Goal: Register for event/course

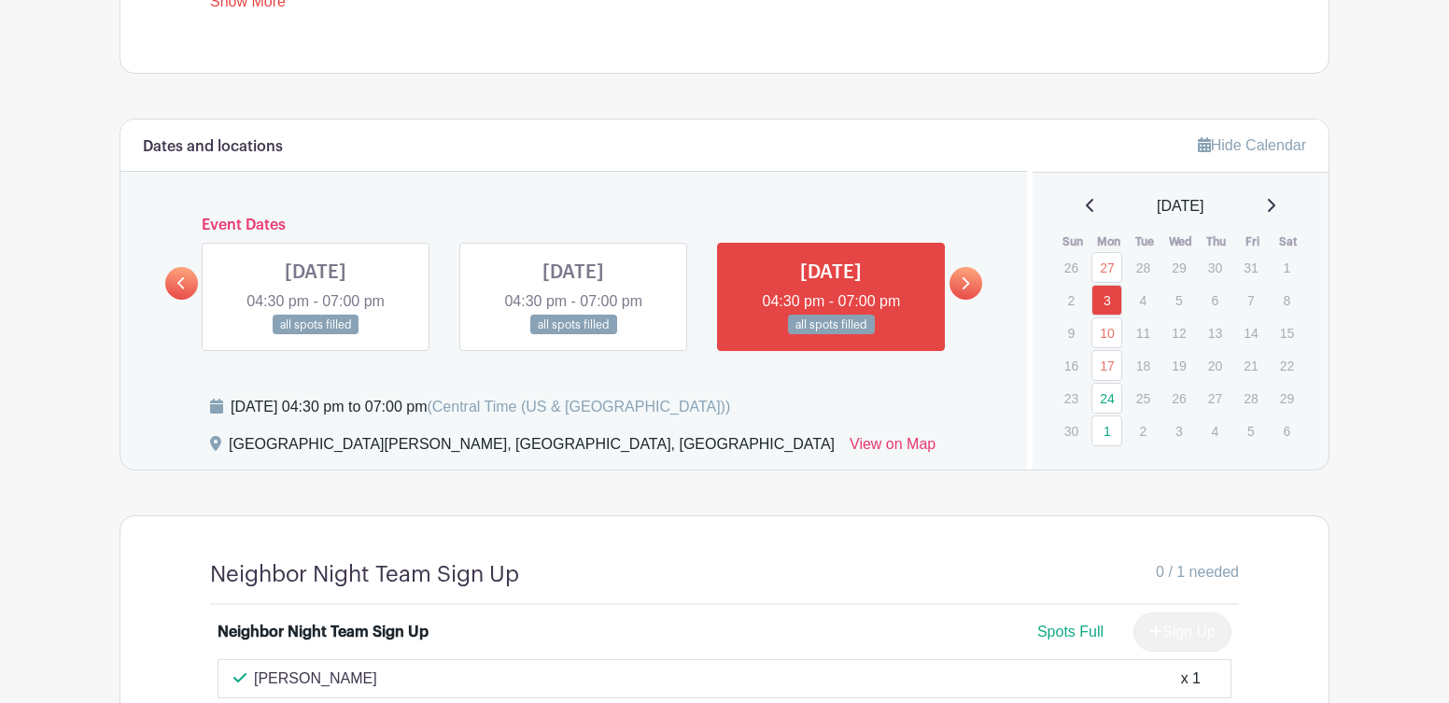
scroll to position [1160, 0]
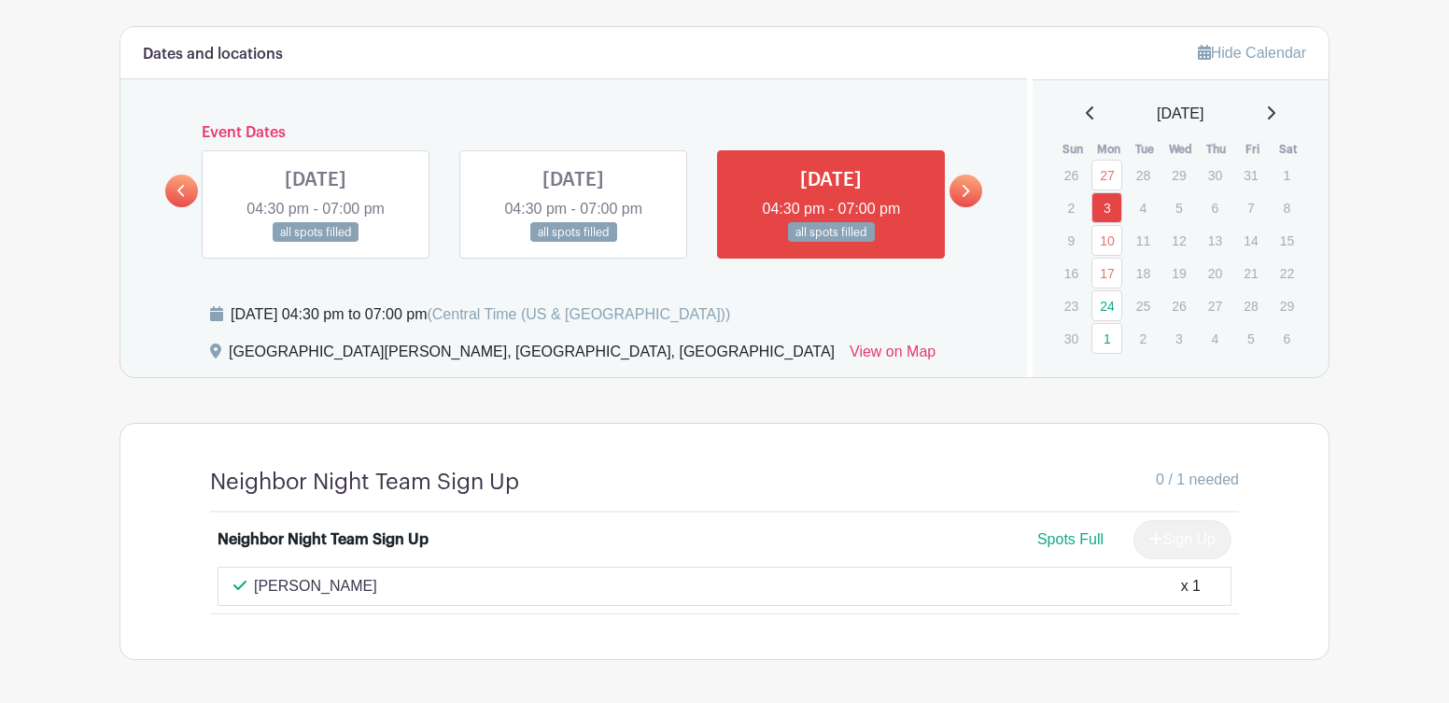
click at [1086, 115] on icon at bounding box center [1089, 112] width 7 height 13
click at [1086, 113] on icon at bounding box center [1089, 112] width 7 height 13
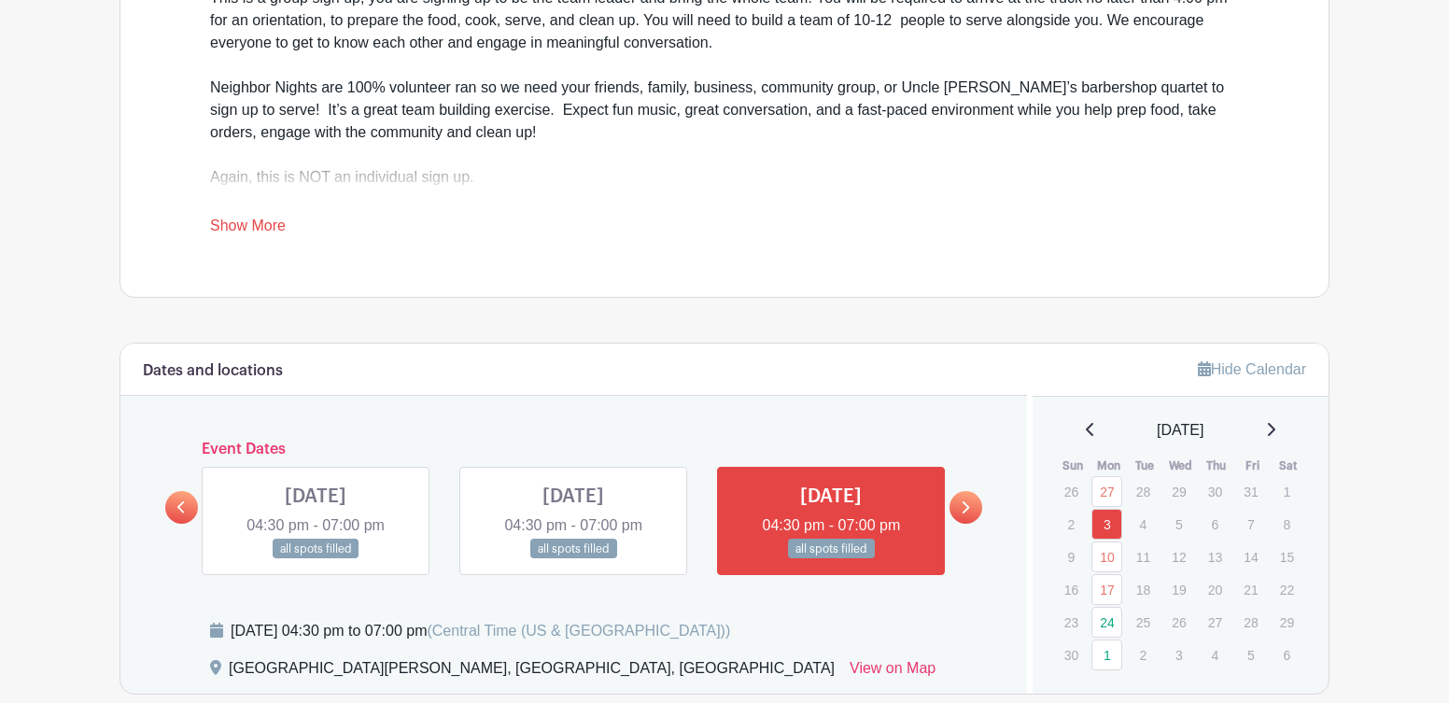
scroll to position [864, 0]
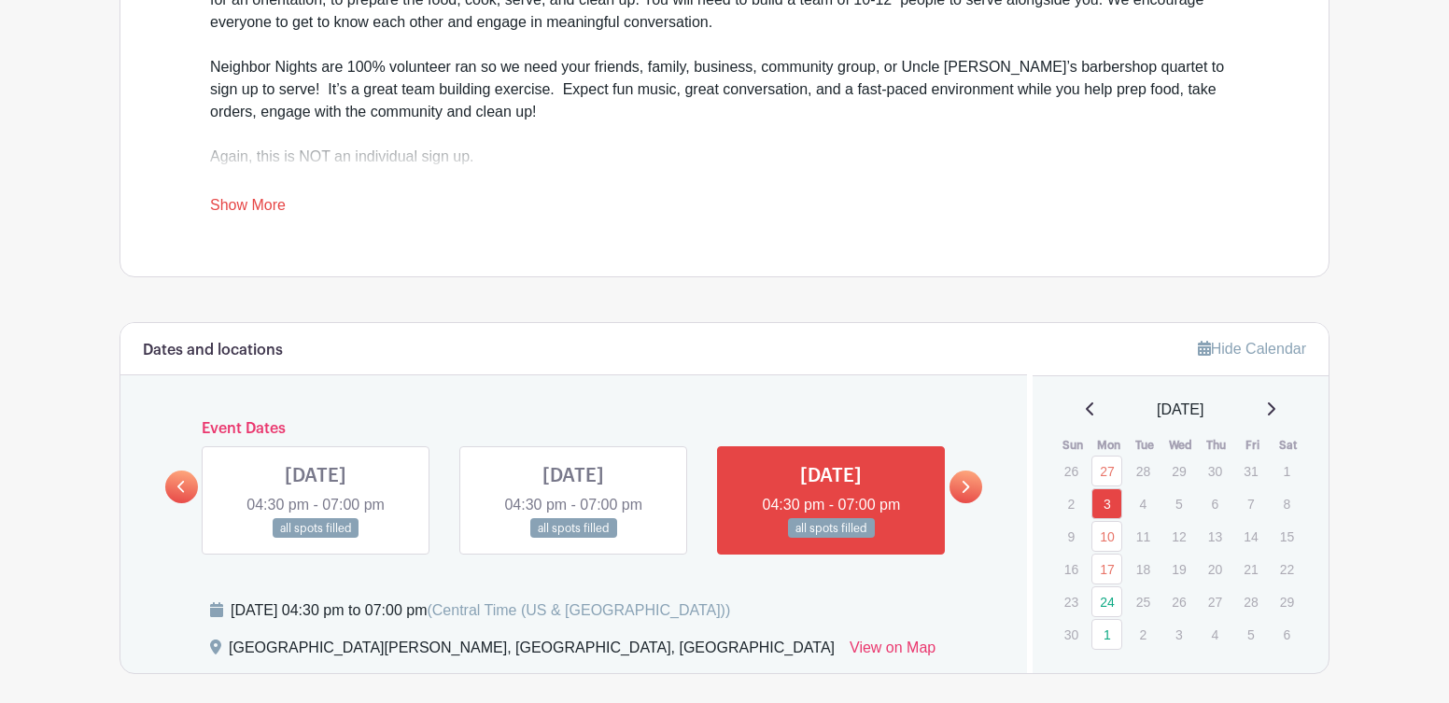
click at [1086, 410] on icon at bounding box center [1090, 409] width 9 height 15
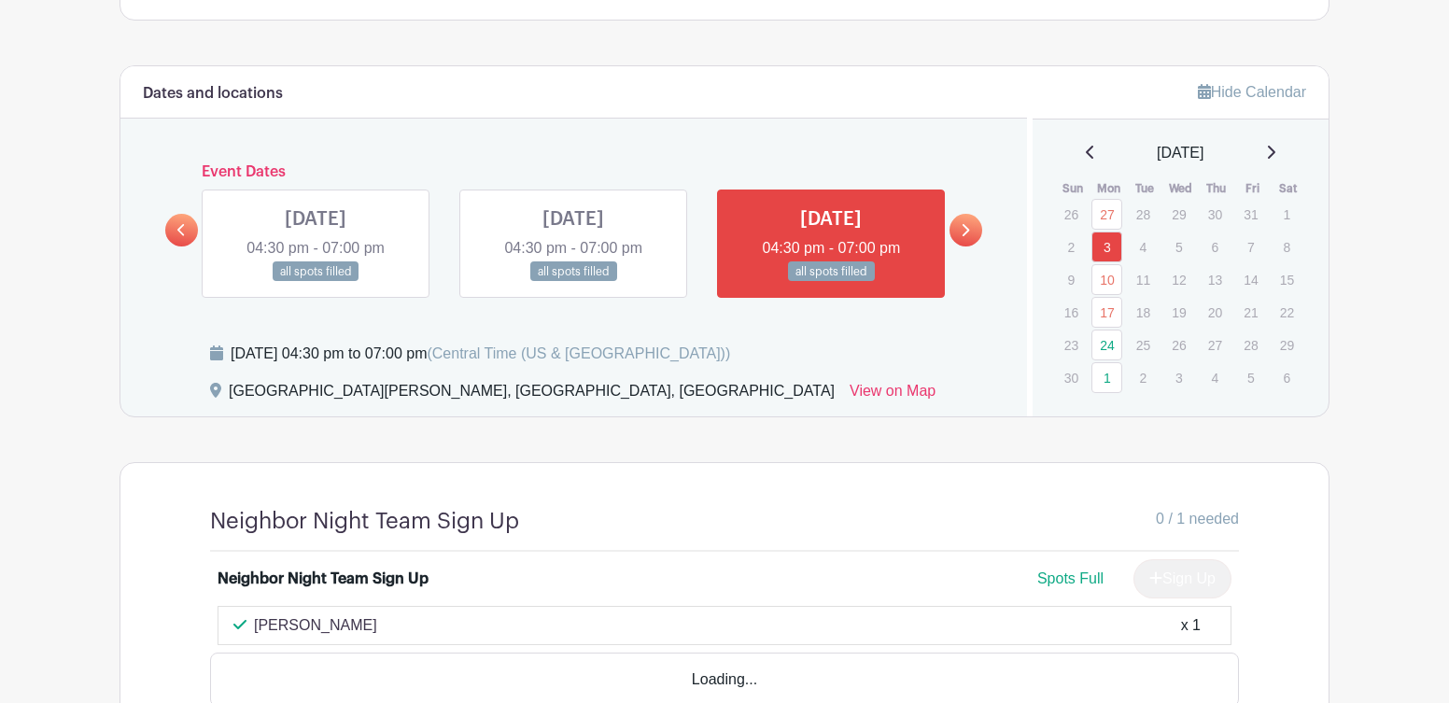
scroll to position [1150, 0]
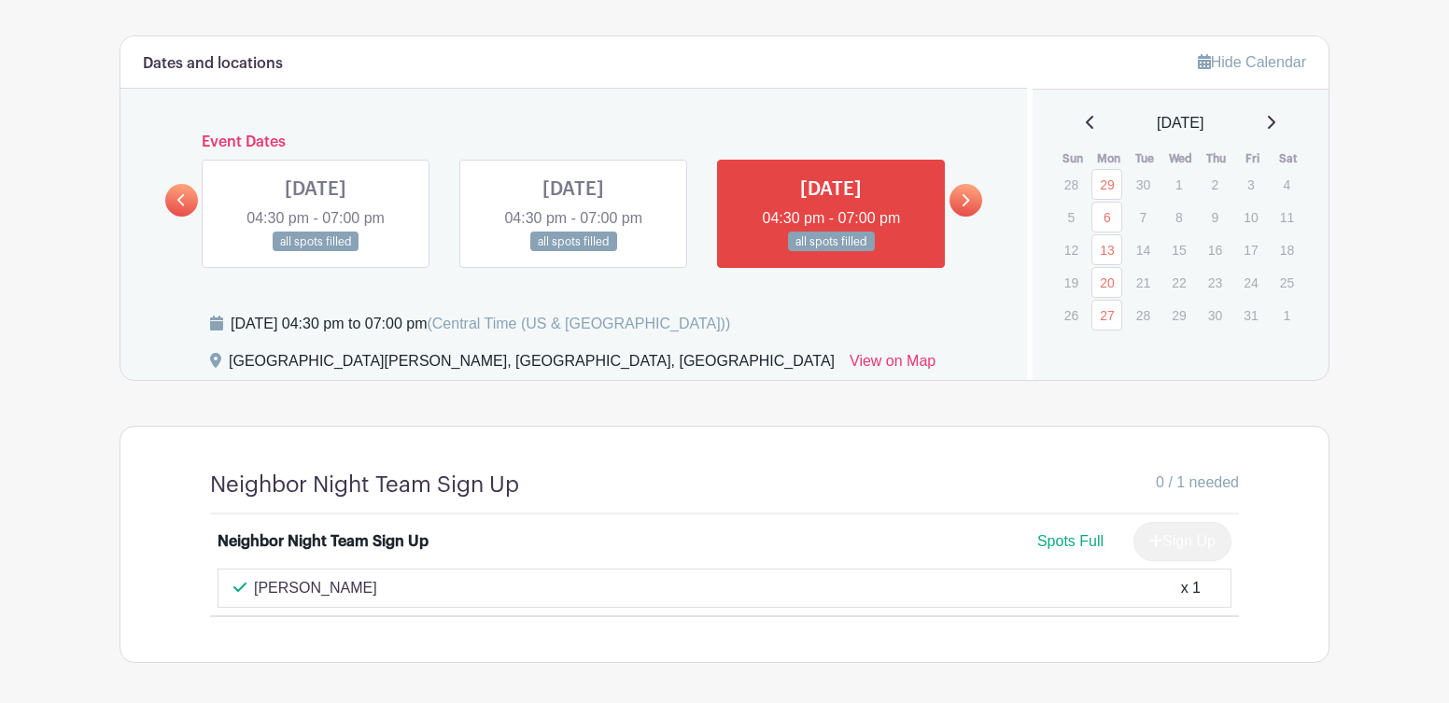
click at [1086, 123] on icon at bounding box center [1089, 122] width 7 height 13
click at [1086, 121] on icon at bounding box center [1089, 122] width 7 height 13
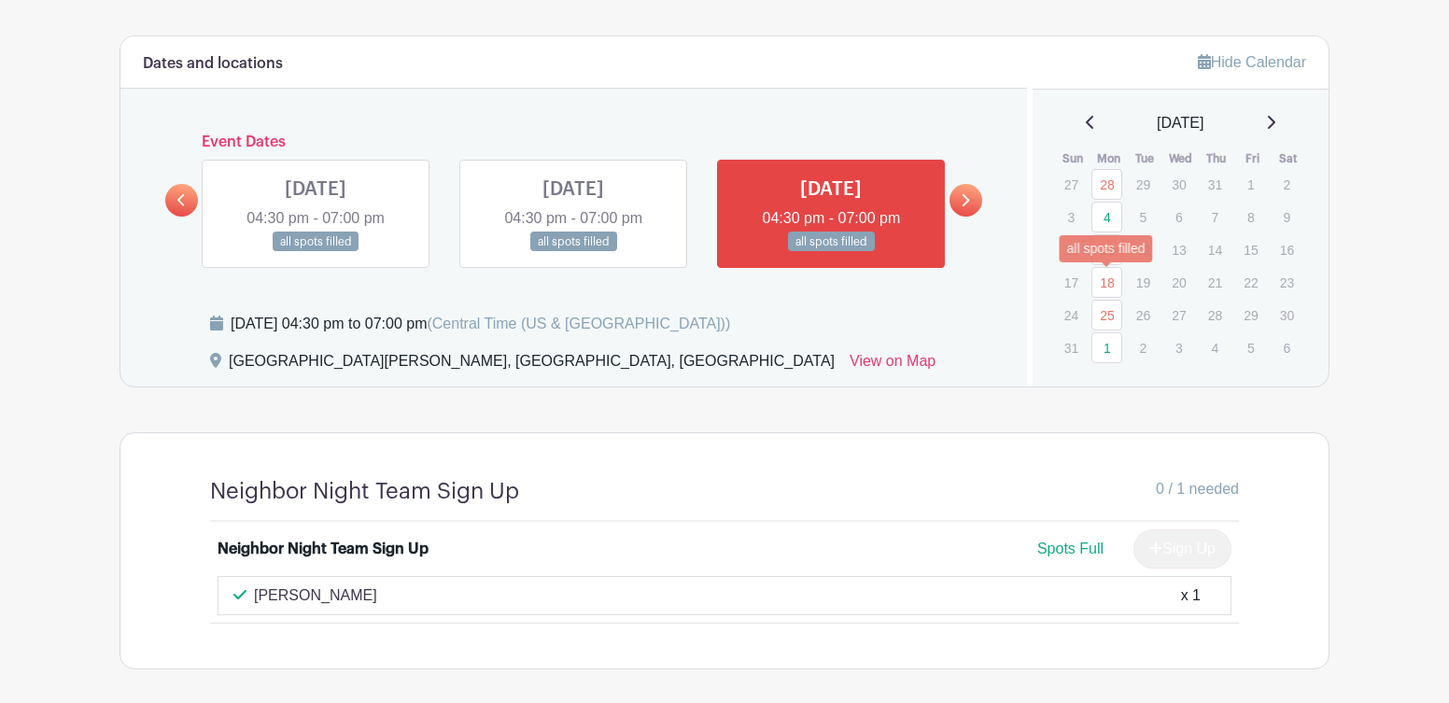
click at [1108, 281] on link "18" at bounding box center [1107, 282] width 31 height 31
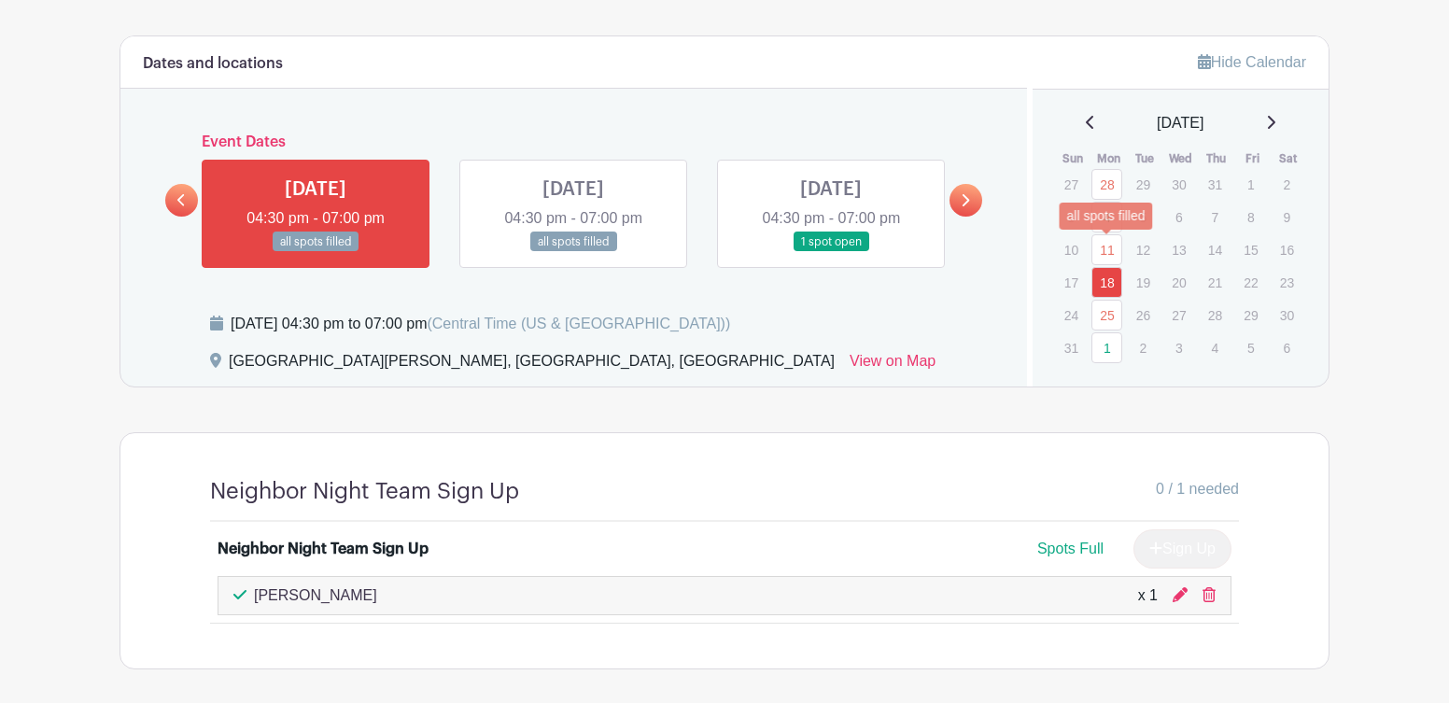
click at [1110, 254] on link "11" at bounding box center [1107, 249] width 31 height 31
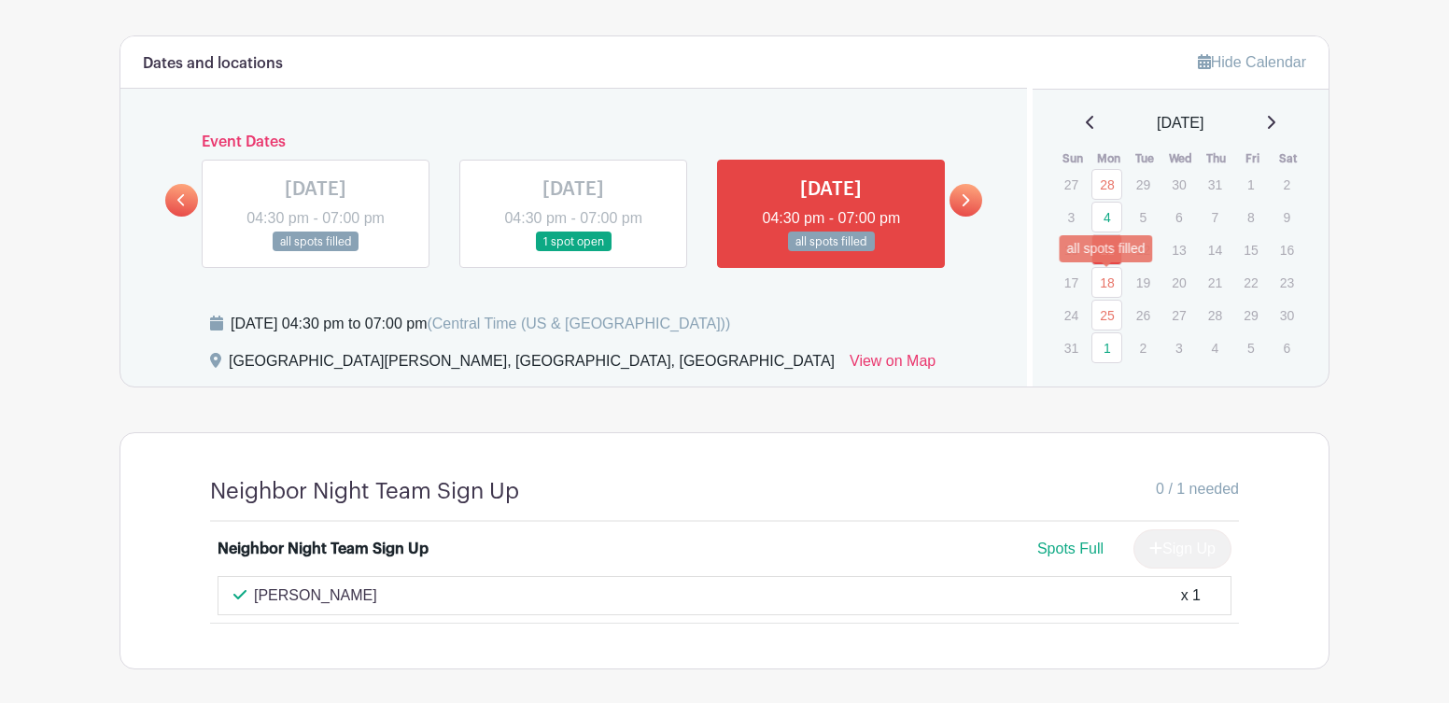
click at [1111, 282] on link "18" at bounding box center [1107, 282] width 31 height 31
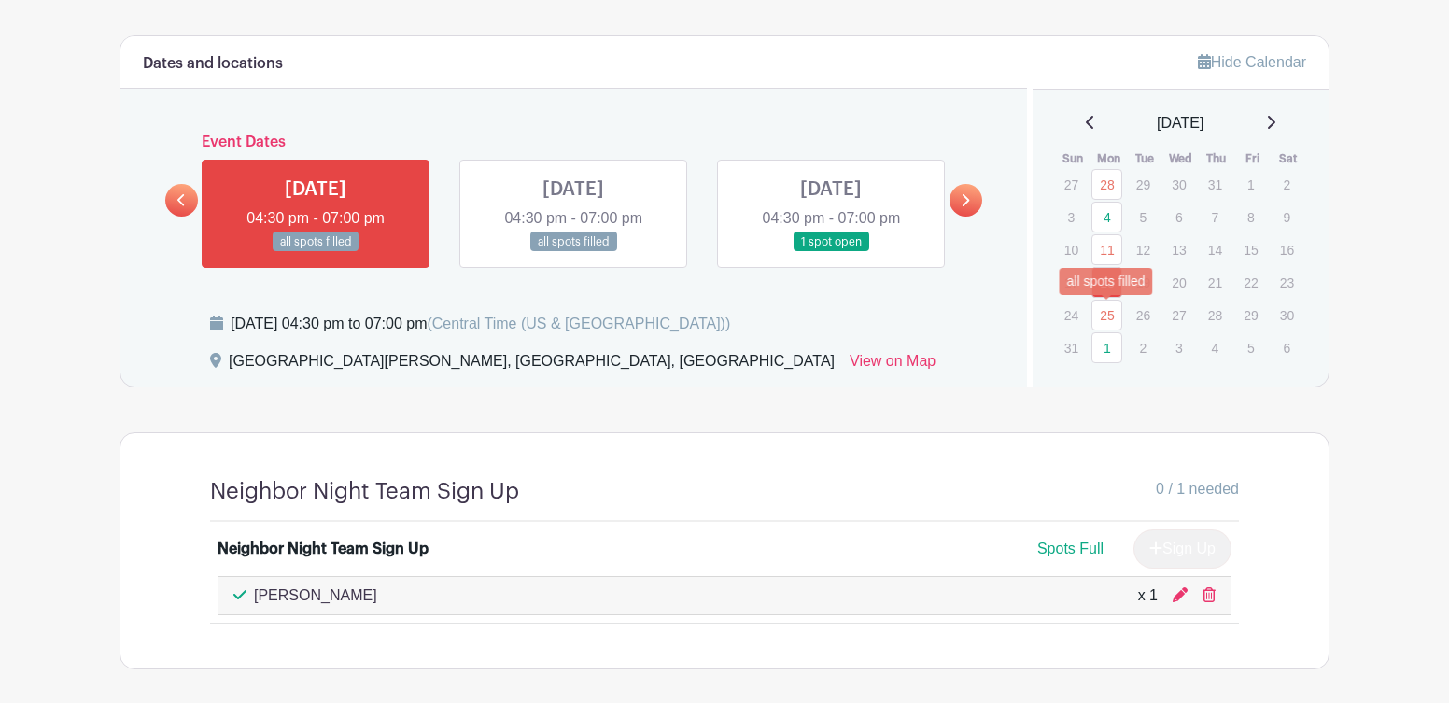
click at [1109, 309] on link "25" at bounding box center [1107, 315] width 31 height 31
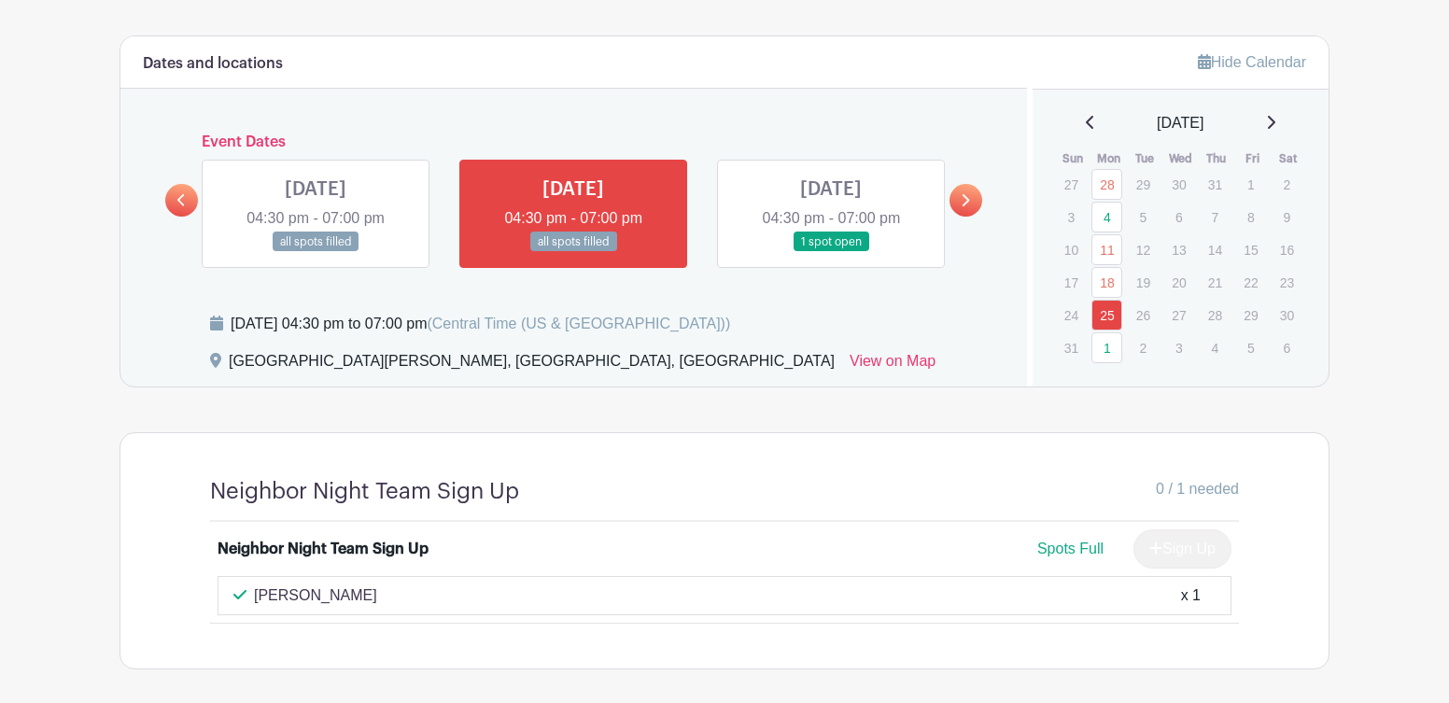
scroll to position [1203, 0]
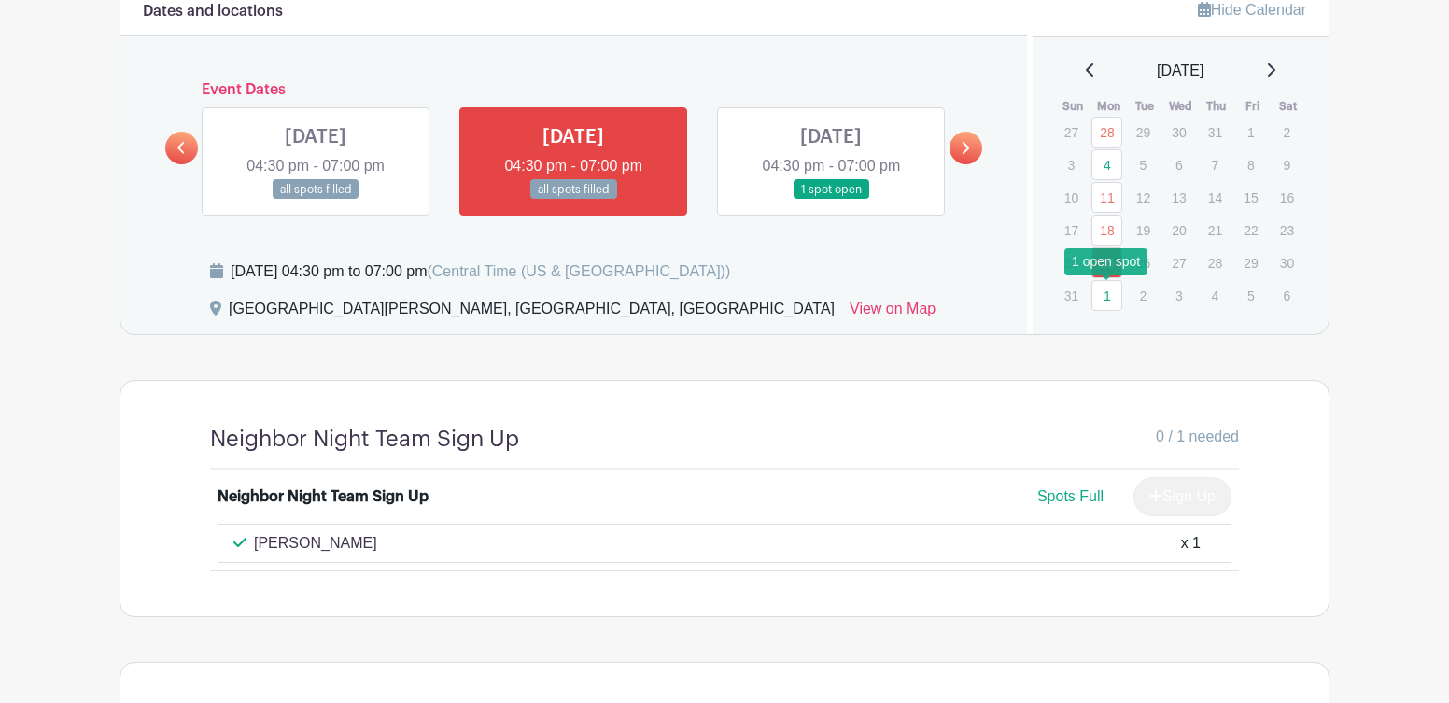
click at [1109, 299] on link "1" at bounding box center [1107, 295] width 31 height 31
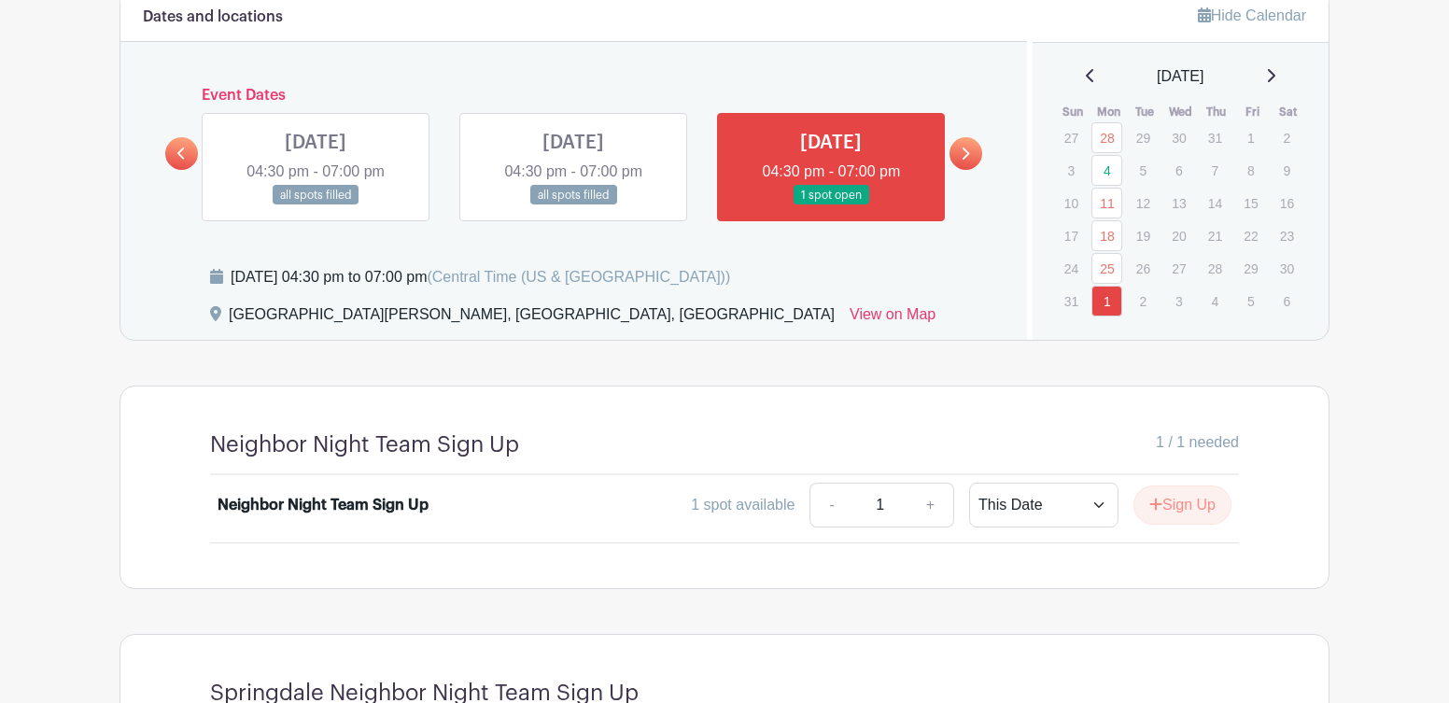
scroll to position [1171, 0]
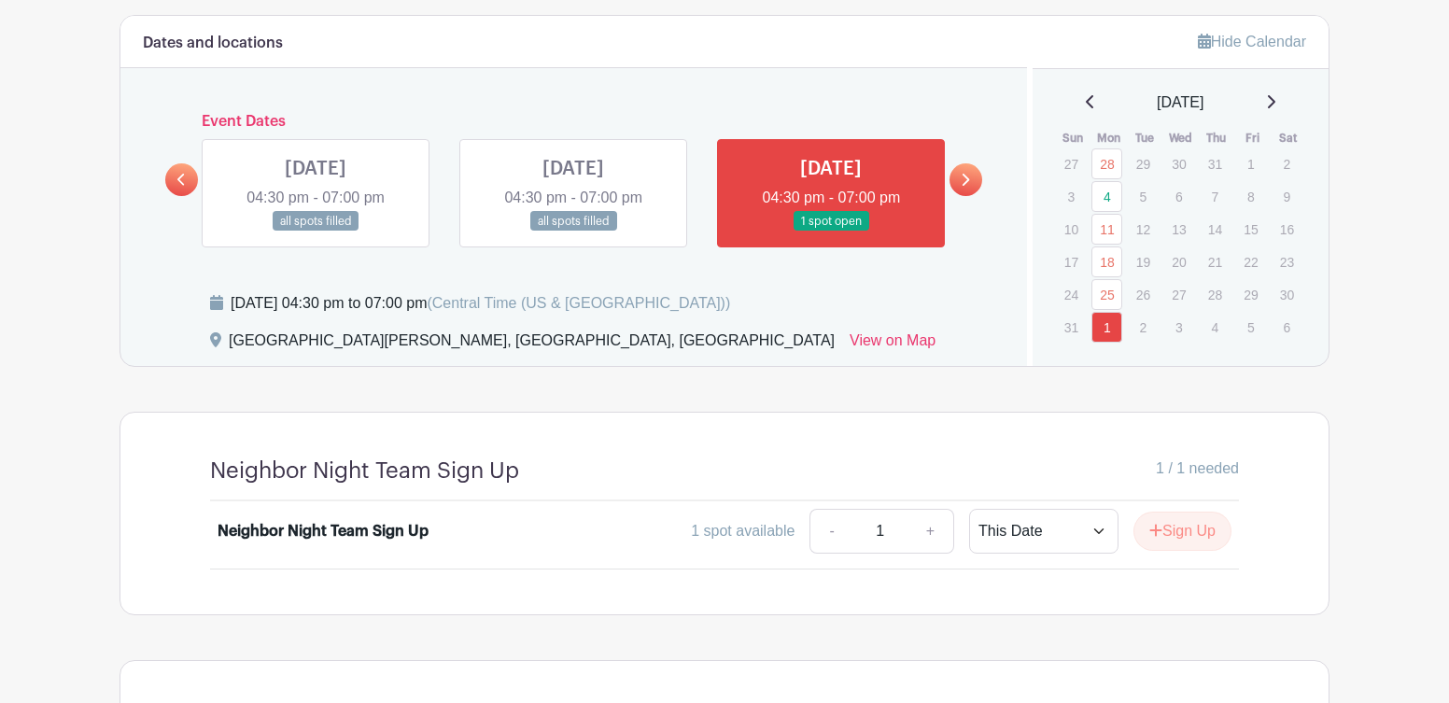
click at [1276, 100] on icon at bounding box center [1270, 101] width 9 height 15
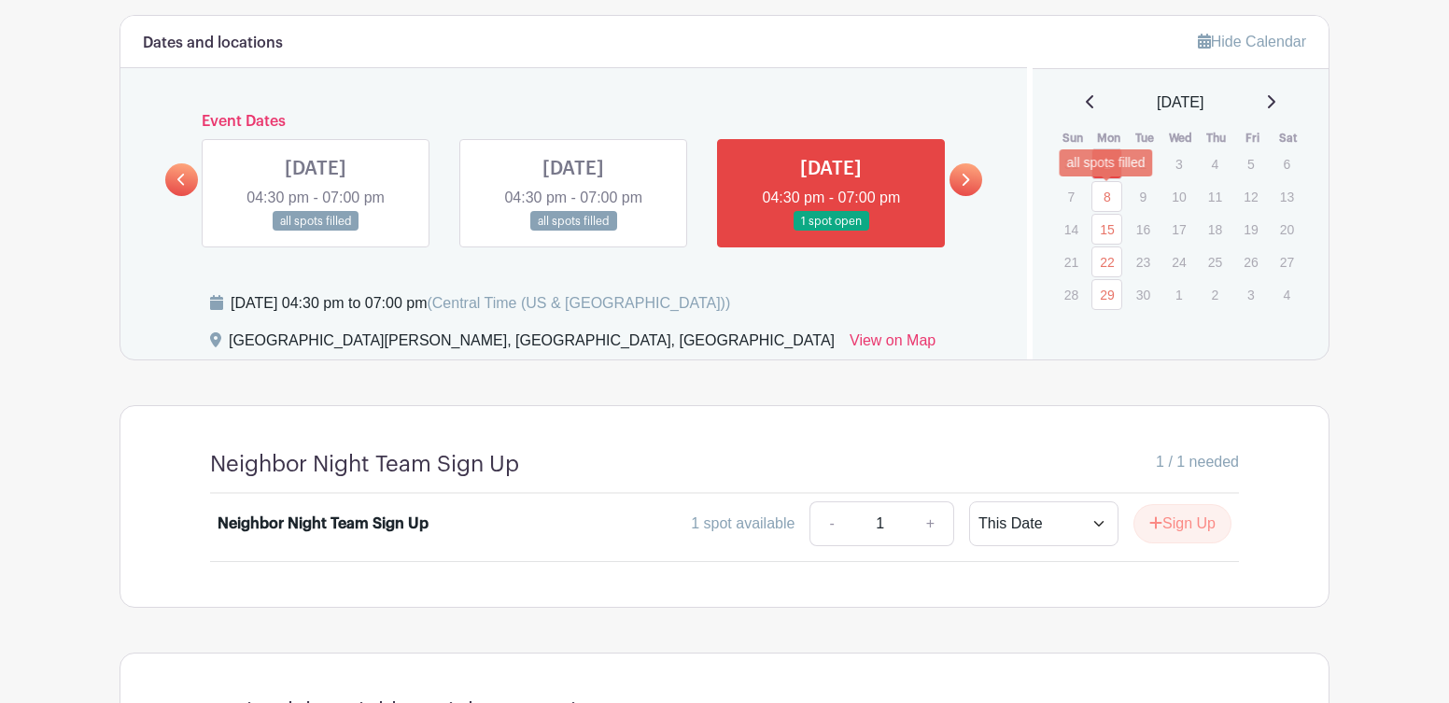
click at [1114, 198] on link "8" at bounding box center [1107, 196] width 31 height 31
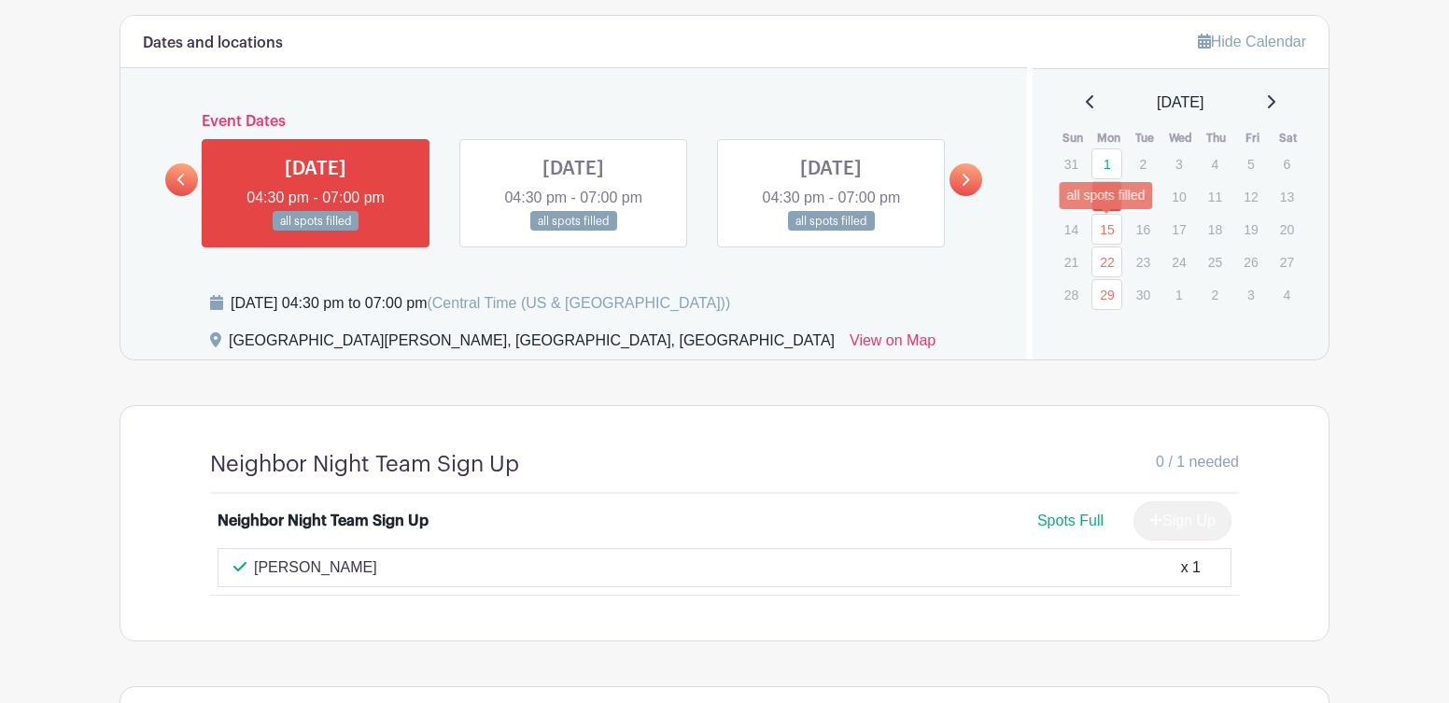
click at [1107, 232] on link "15" at bounding box center [1107, 229] width 31 height 31
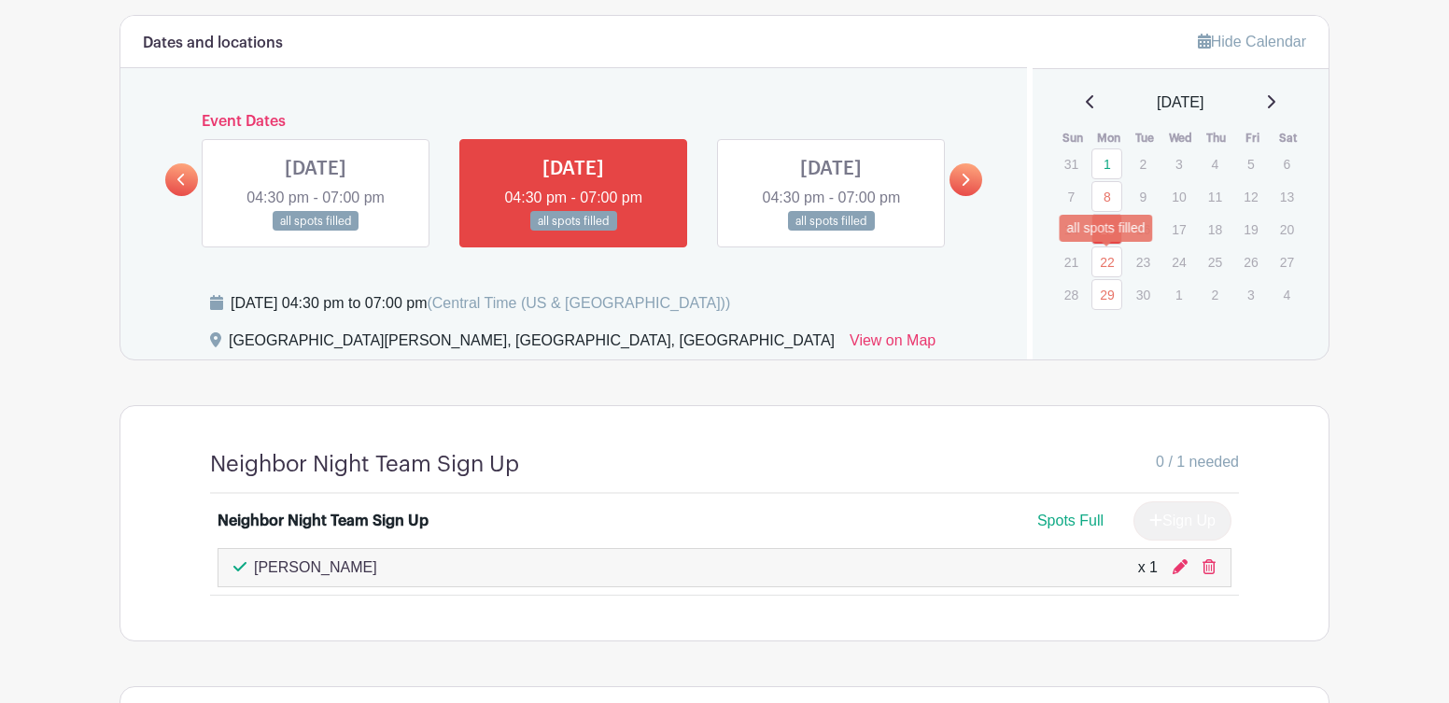
click at [1111, 260] on link "22" at bounding box center [1107, 262] width 31 height 31
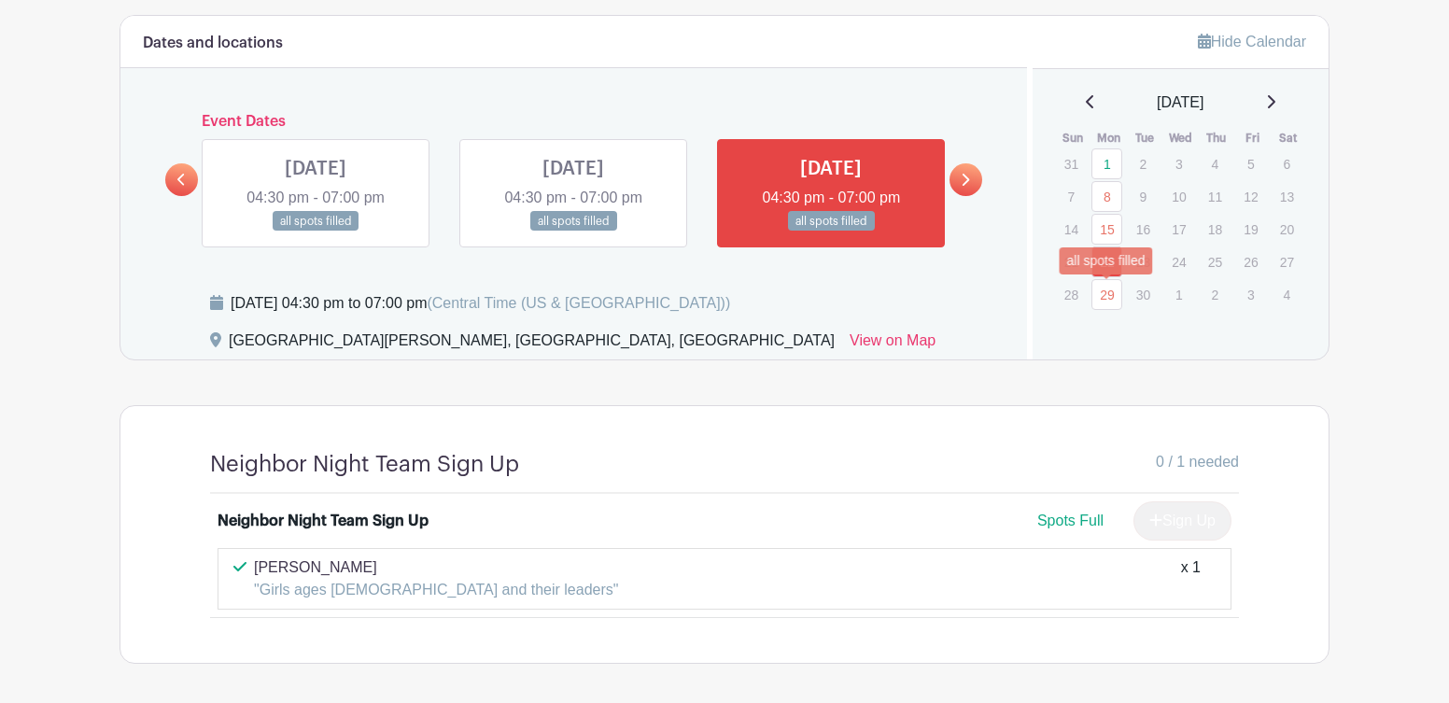
click at [1108, 293] on link "29" at bounding box center [1107, 294] width 31 height 31
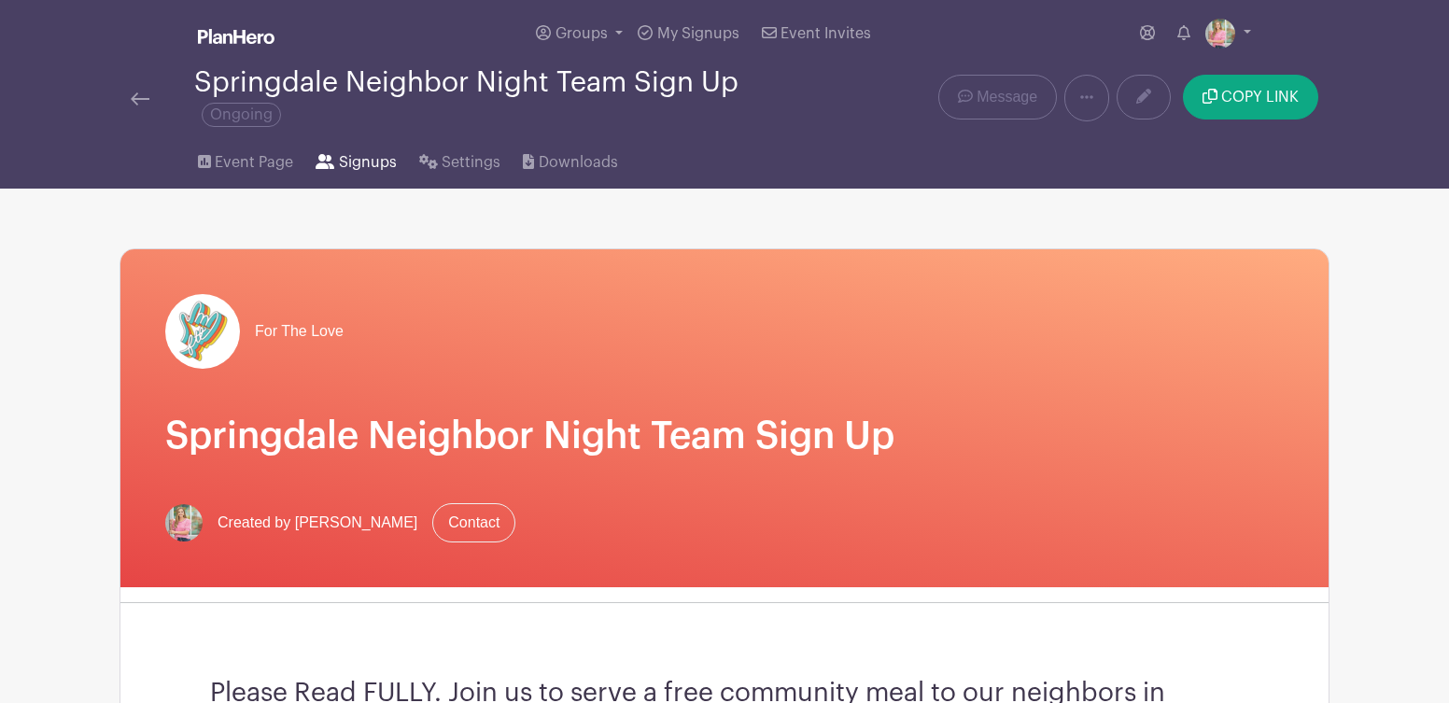
click at [364, 165] on span "Signups" at bounding box center [368, 162] width 58 height 22
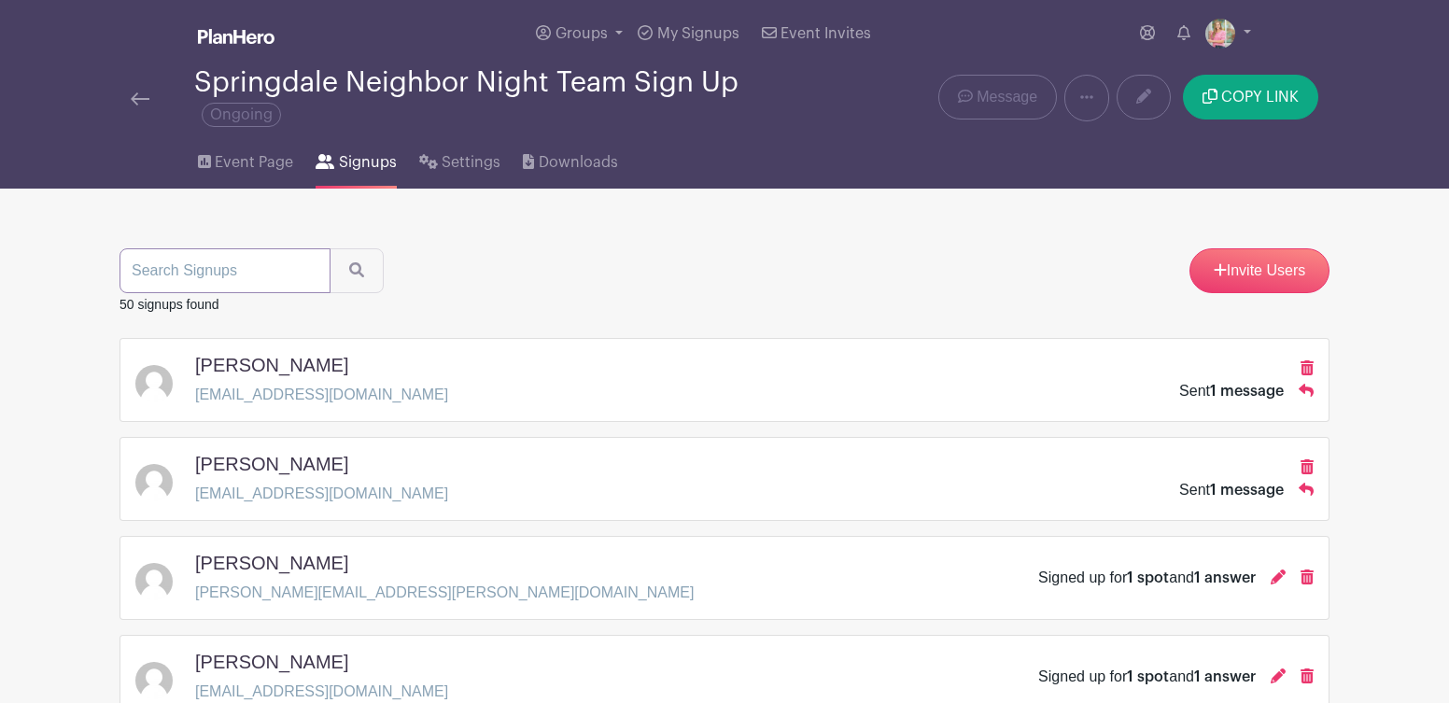
click at [218, 272] on input "search" at bounding box center [225, 270] width 211 height 45
type input "adurey"
click at [340, 273] on button "submit" at bounding box center [357, 270] width 54 height 45
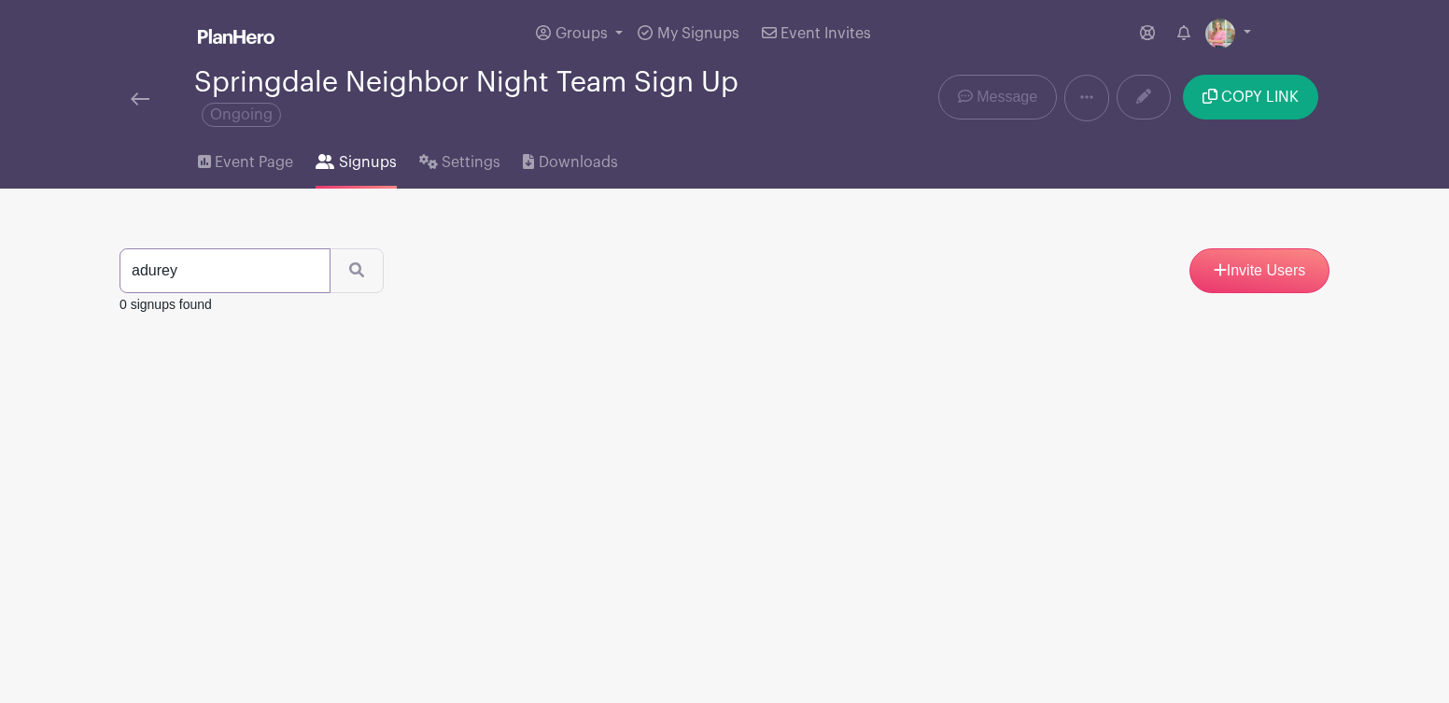
click at [221, 261] on input "adurey" at bounding box center [225, 270] width 211 height 45
type input "audrey"
click at [340, 273] on button "submit" at bounding box center [357, 270] width 54 height 45
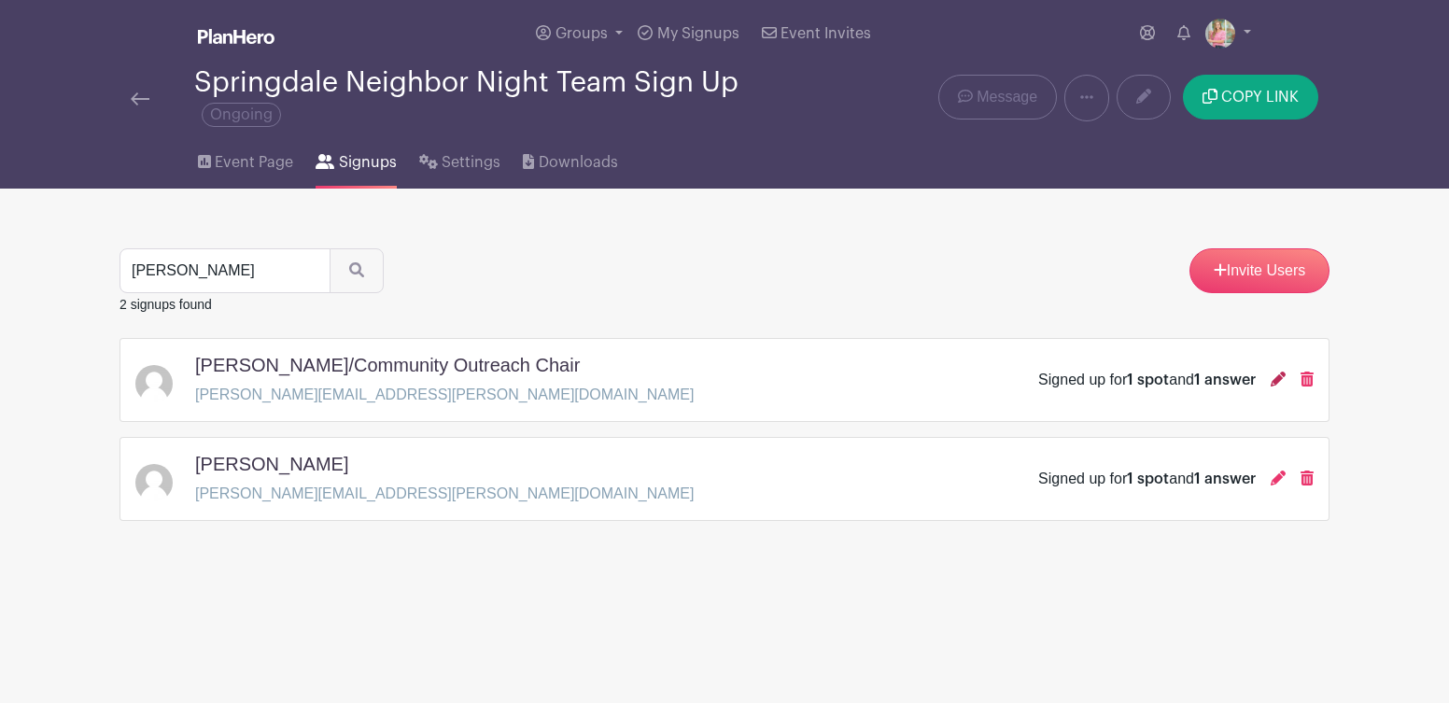
click at [1275, 383] on icon at bounding box center [1278, 379] width 15 height 15
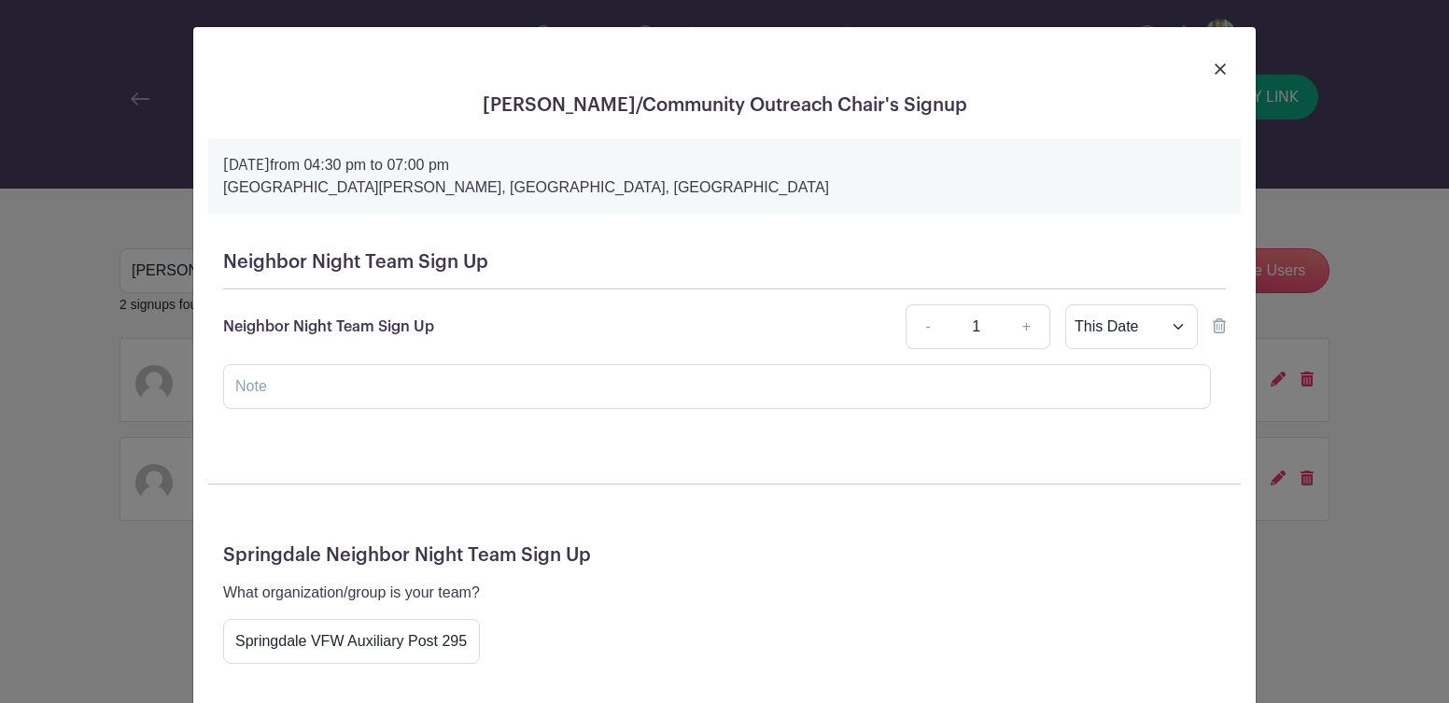
click at [1216, 66] on img at bounding box center [1220, 69] width 11 height 11
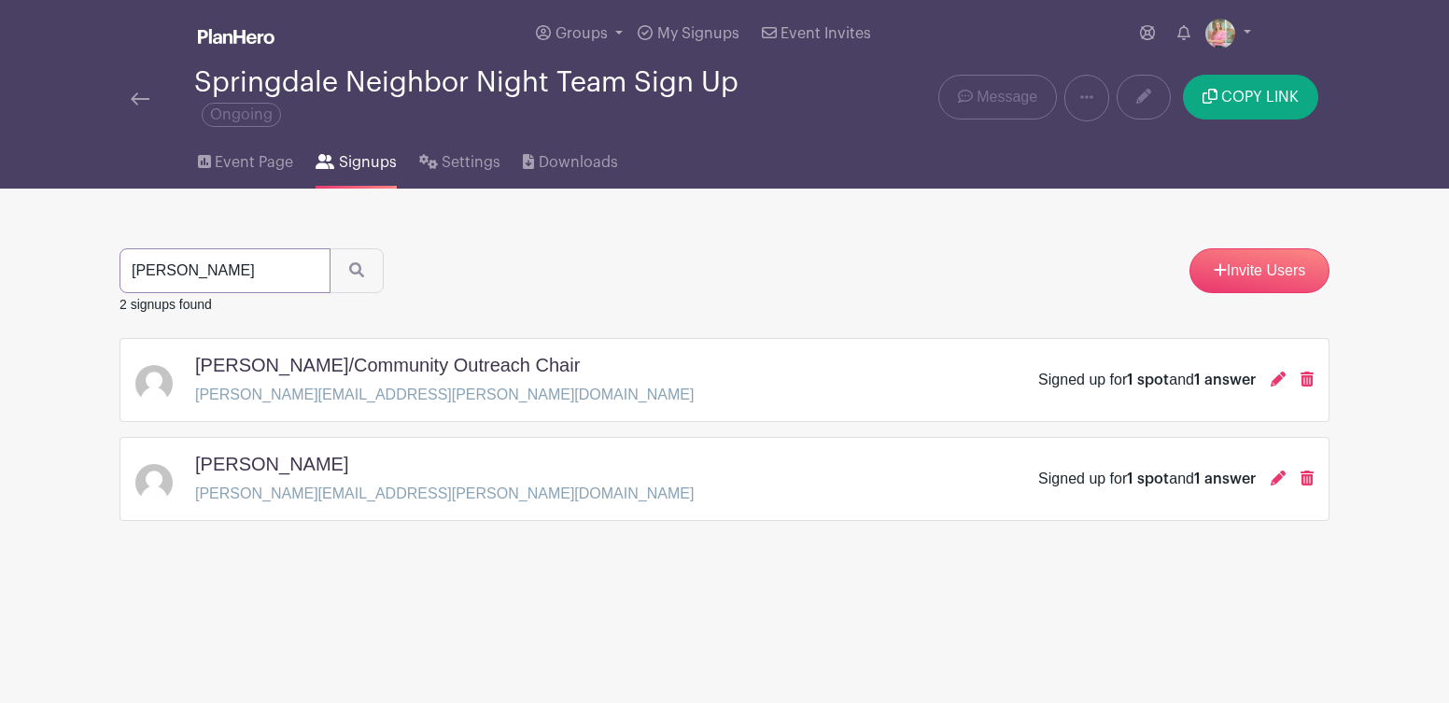
drag, startPoint x: 162, startPoint y: 283, endPoint x: -21, endPoint y: 271, distance: 184.4
click at [0, 271] on html "Loading... Groups All Groups For The Love Meredith's Events Add New Group My Si…" at bounding box center [724, 319] width 1449 height 638
type input "jamie"
click at [340, 273] on button "submit" at bounding box center [357, 270] width 54 height 45
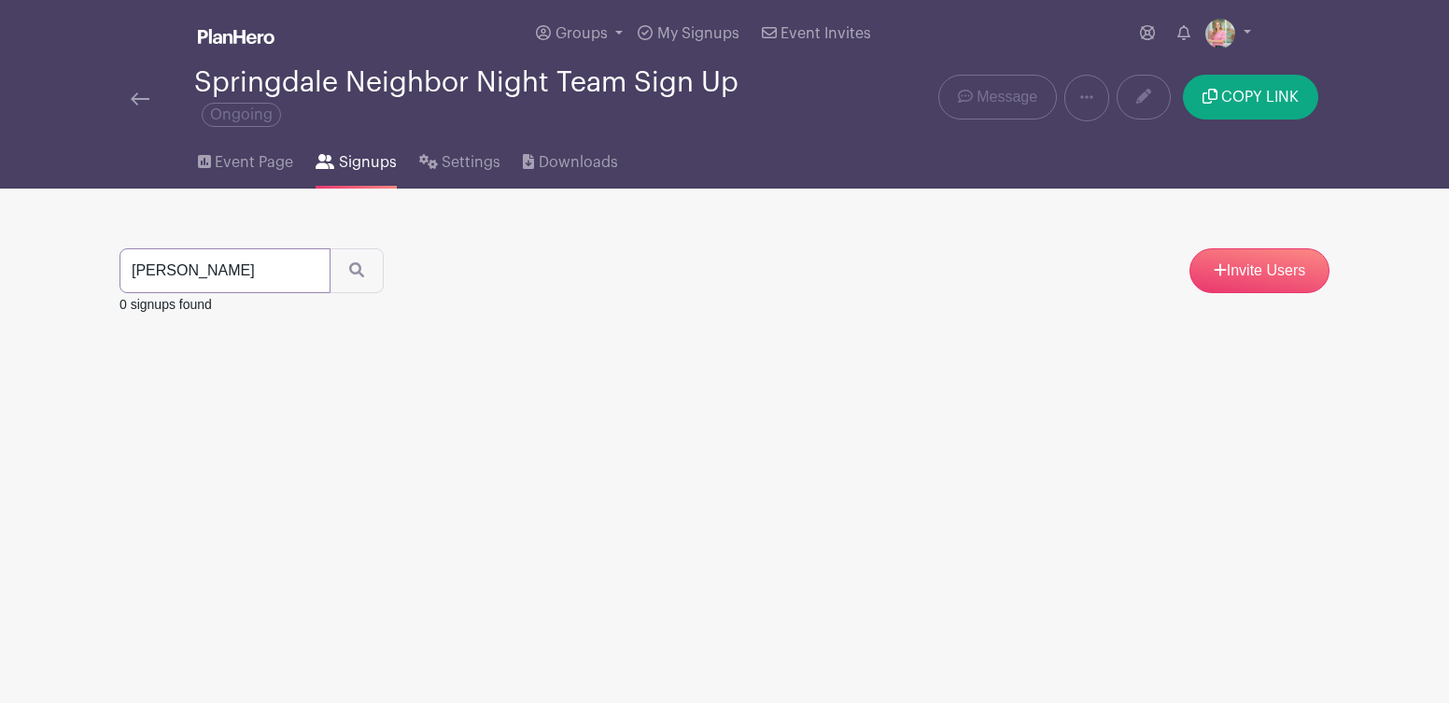
click at [198, 279] on input "jamie" at bounding box center [225, 270] width 211 height 45
type input "jam"
click at [340, 273] on button "submit" at bounding box center [357, 270] width 54 height 45
click at [1276, 384] on icon at bounding box center [1278, 379] width 15 height 15
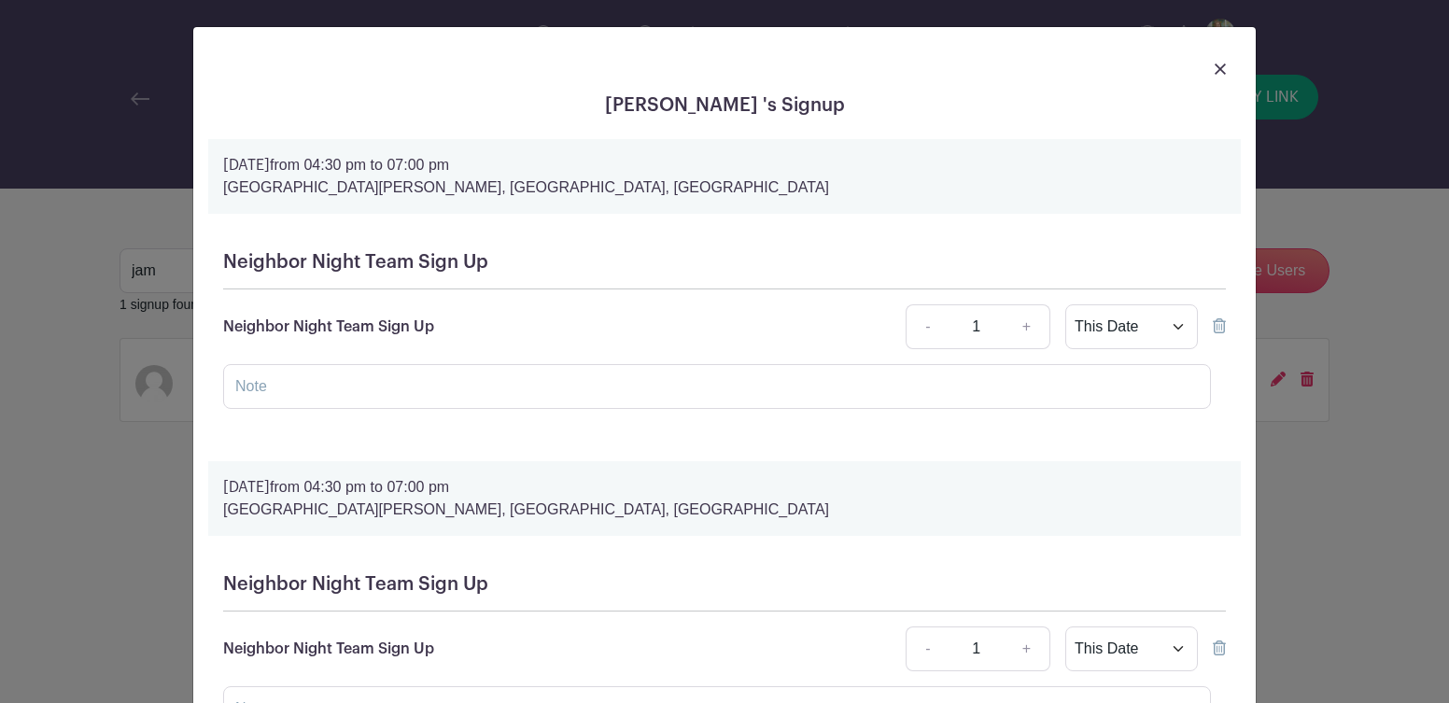
click at [1223, 77] on link at bounding box center [1220, 68] width 11 height 22
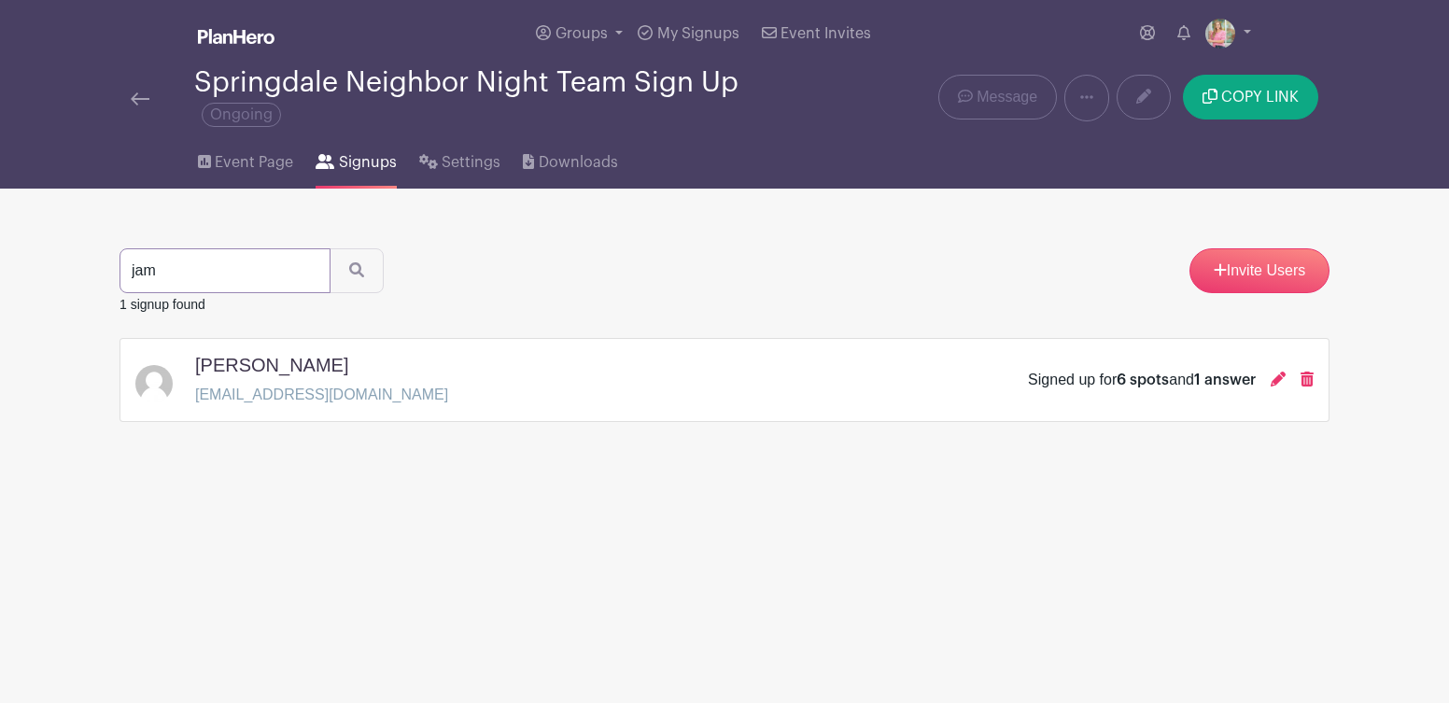
drag, startPoint x: 205, startPoint y: 276, endPoint x: 9, endPoint y: 264, distance: 195.5
click at [9, 264] on main "Groups All Groups For The Love Meredith's Events Add New Group My Signups Event…" at bounding box center [724, 269] width 1449 height 539
type input "mir"
click at [340, 273] on button "submit" at bounding box center [357, 270] width 54 height 45
click at [1275, 382] on icon at bounding box center [1278, 379] width 15 height 15
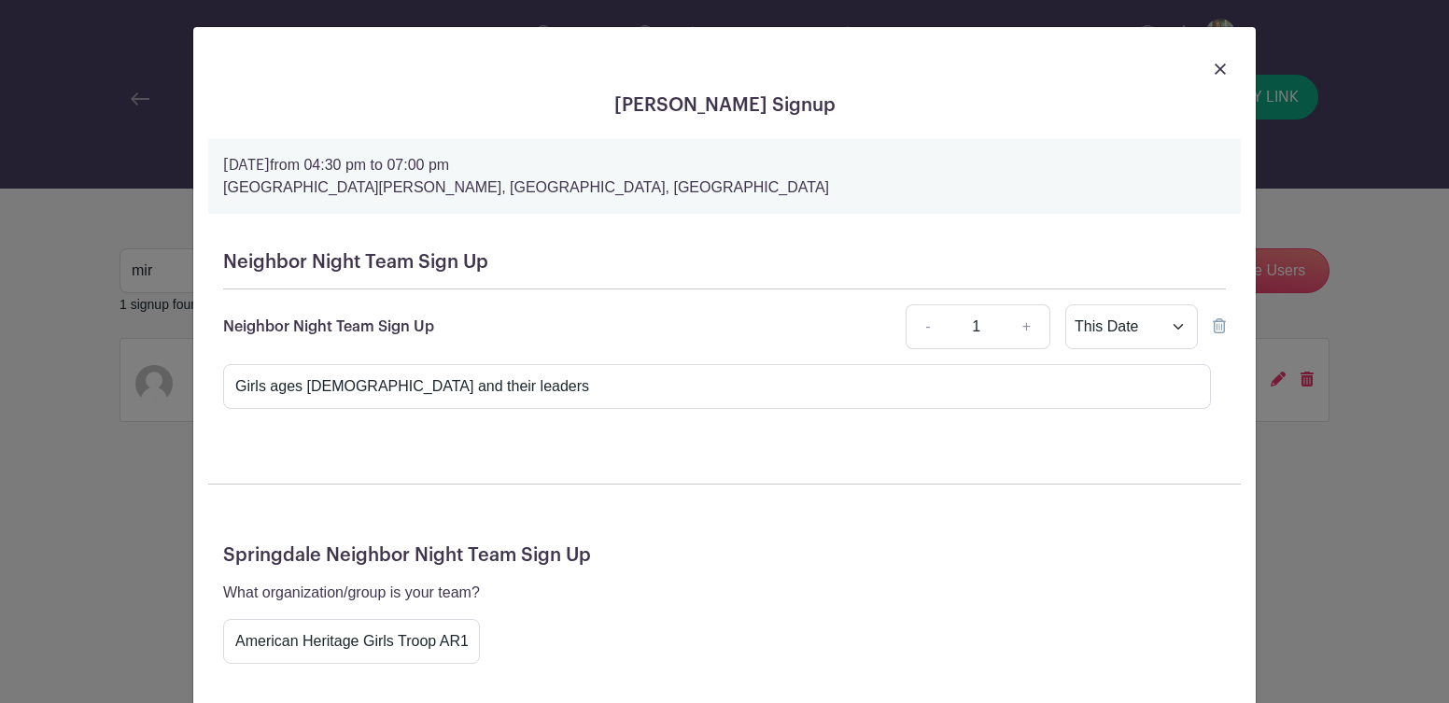
click at [1218, 69] on img at bounding box center [1220, 69] width 11 height 11
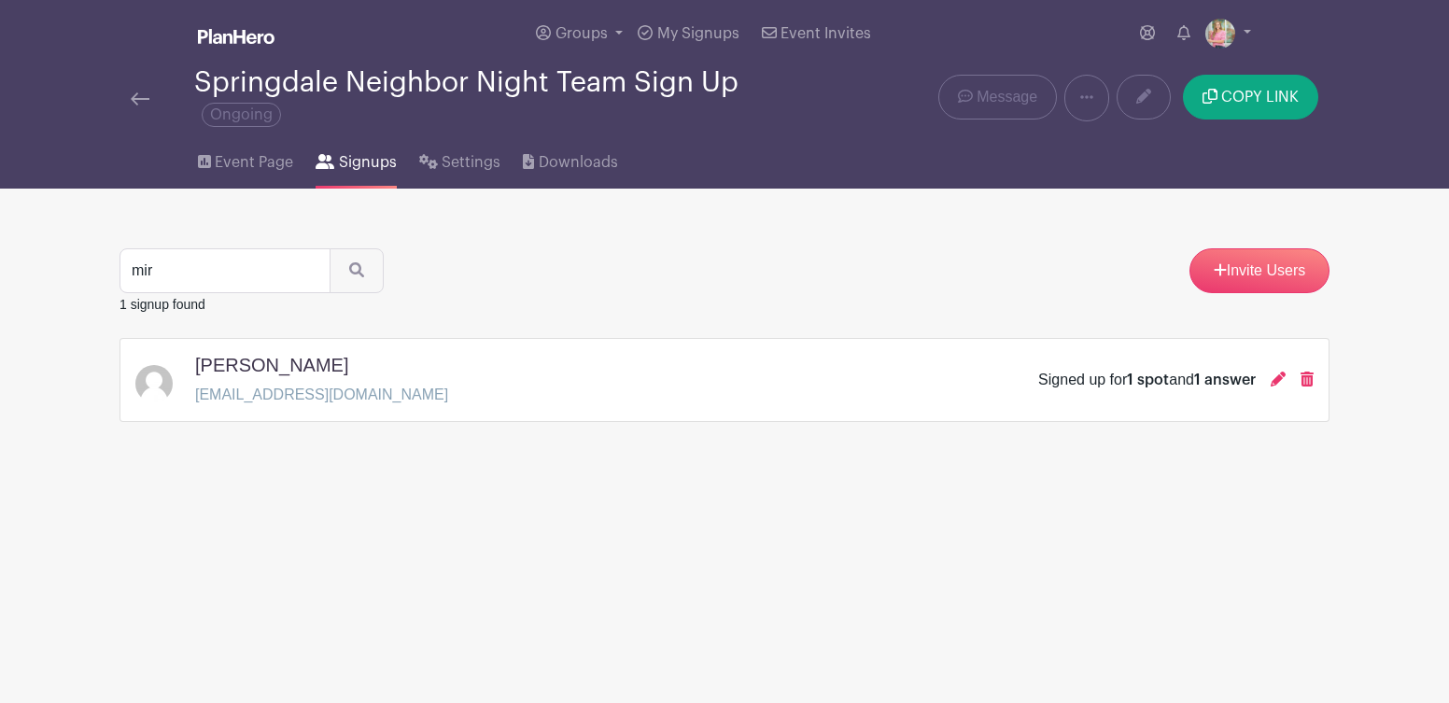
click at [134, 99] on img at bounding box center [140, 98] width 19 height 13
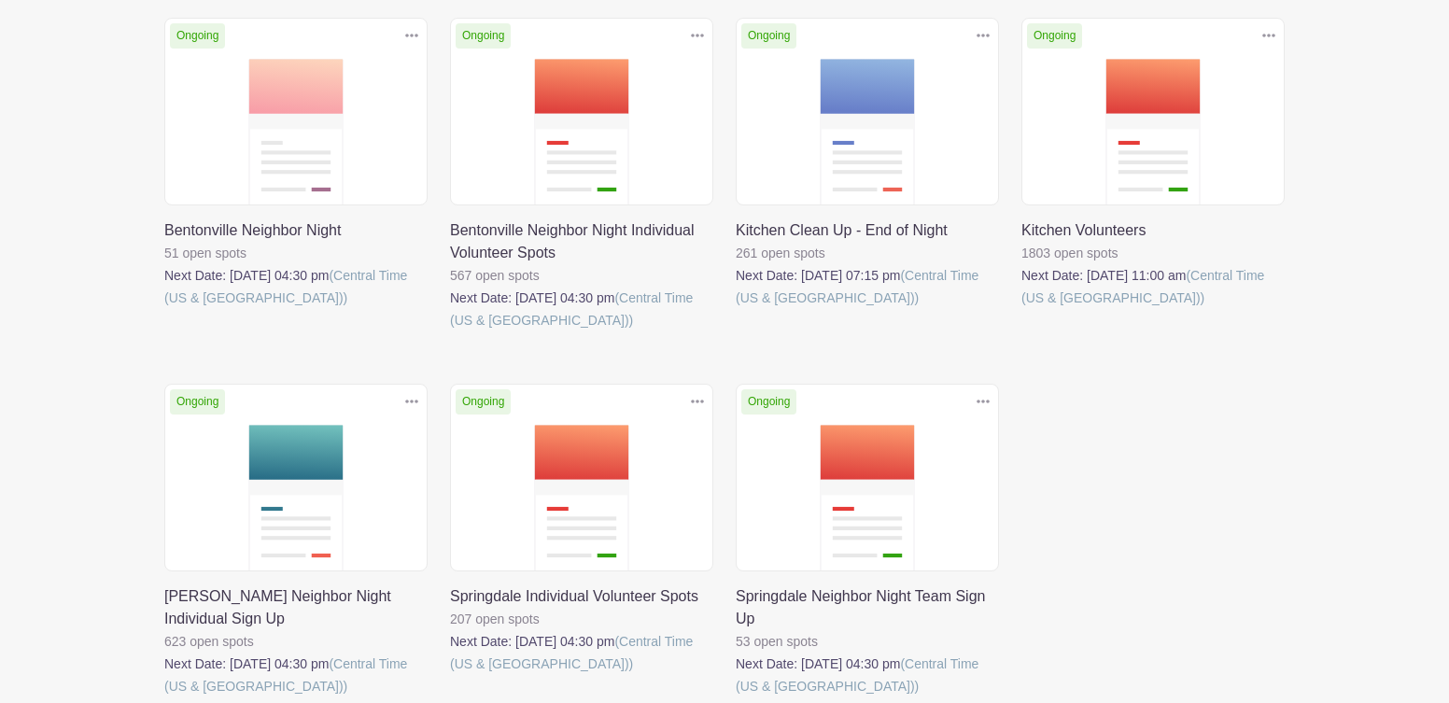
scroll to position [386, 0]
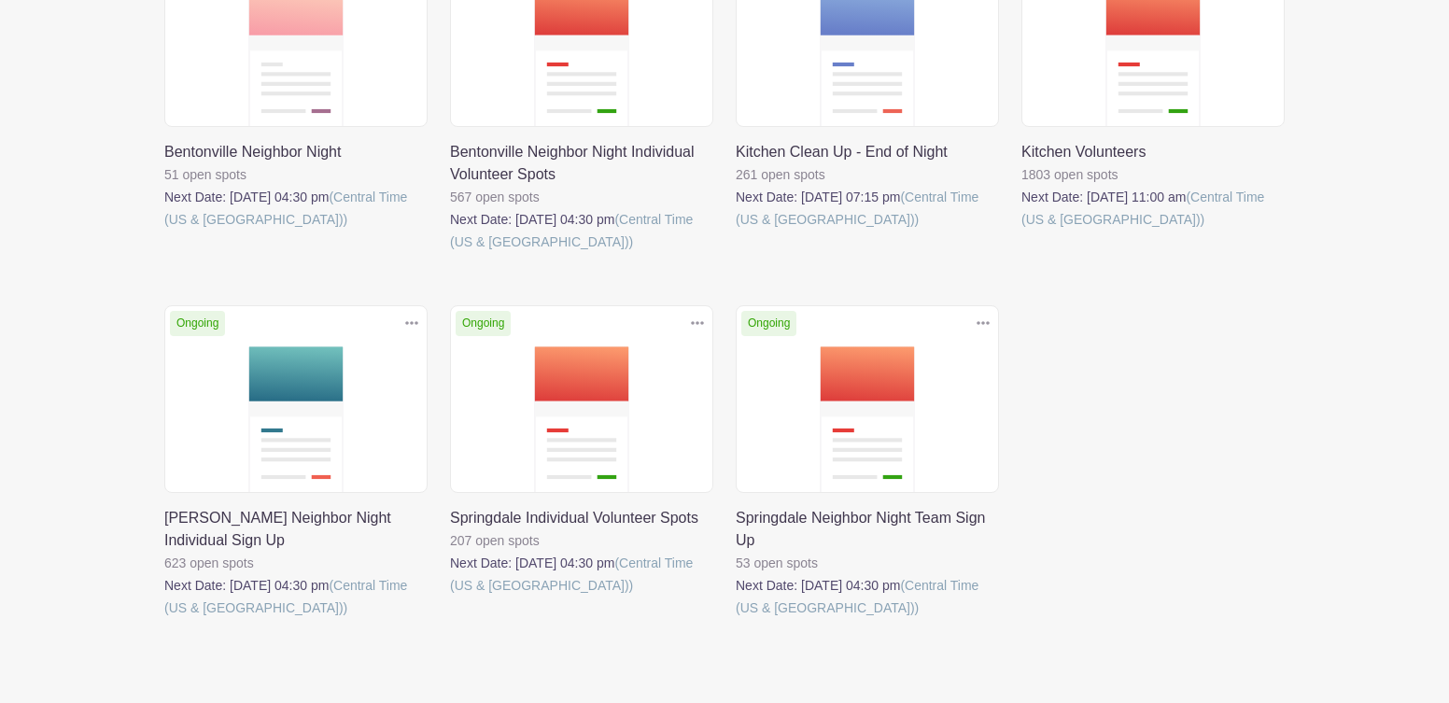
click at [164, 619] on link at bounding box center [164, 619] width 0 height 0
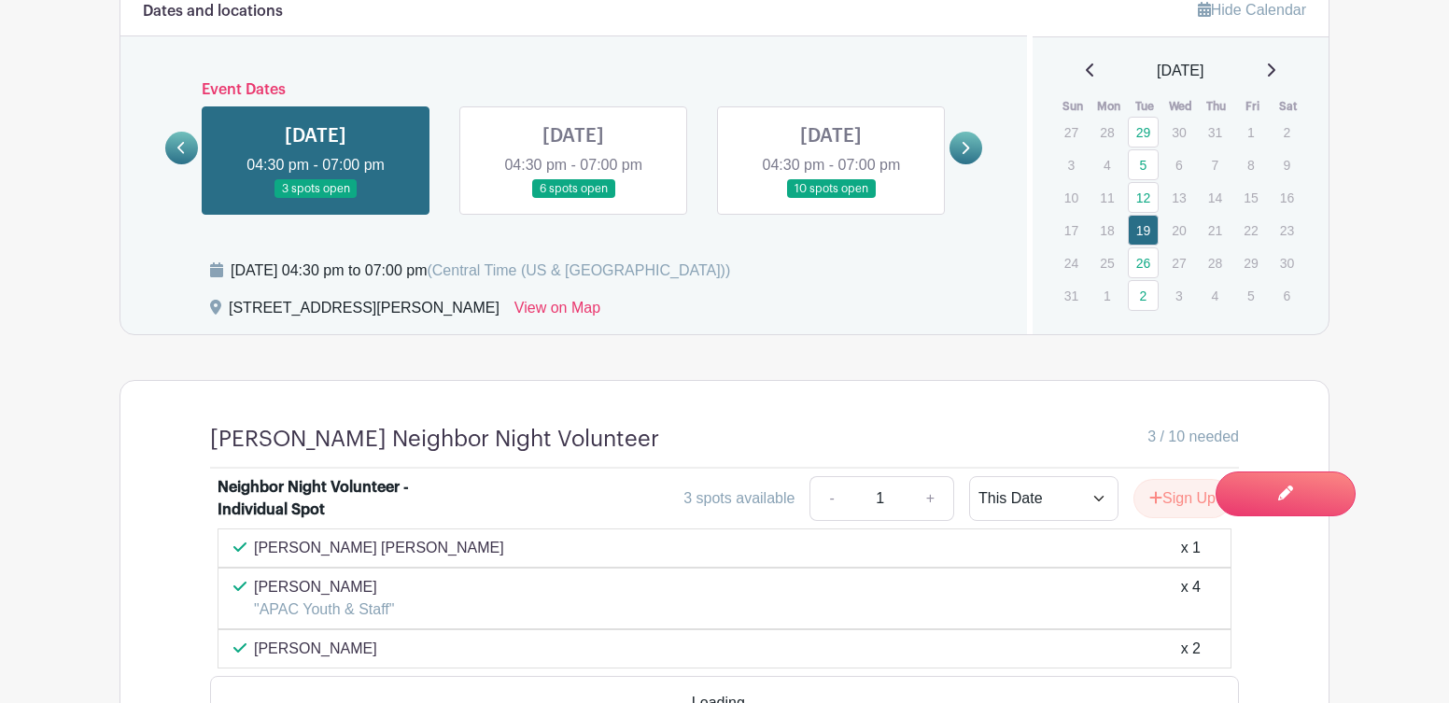
scroll to position [1102, 0]
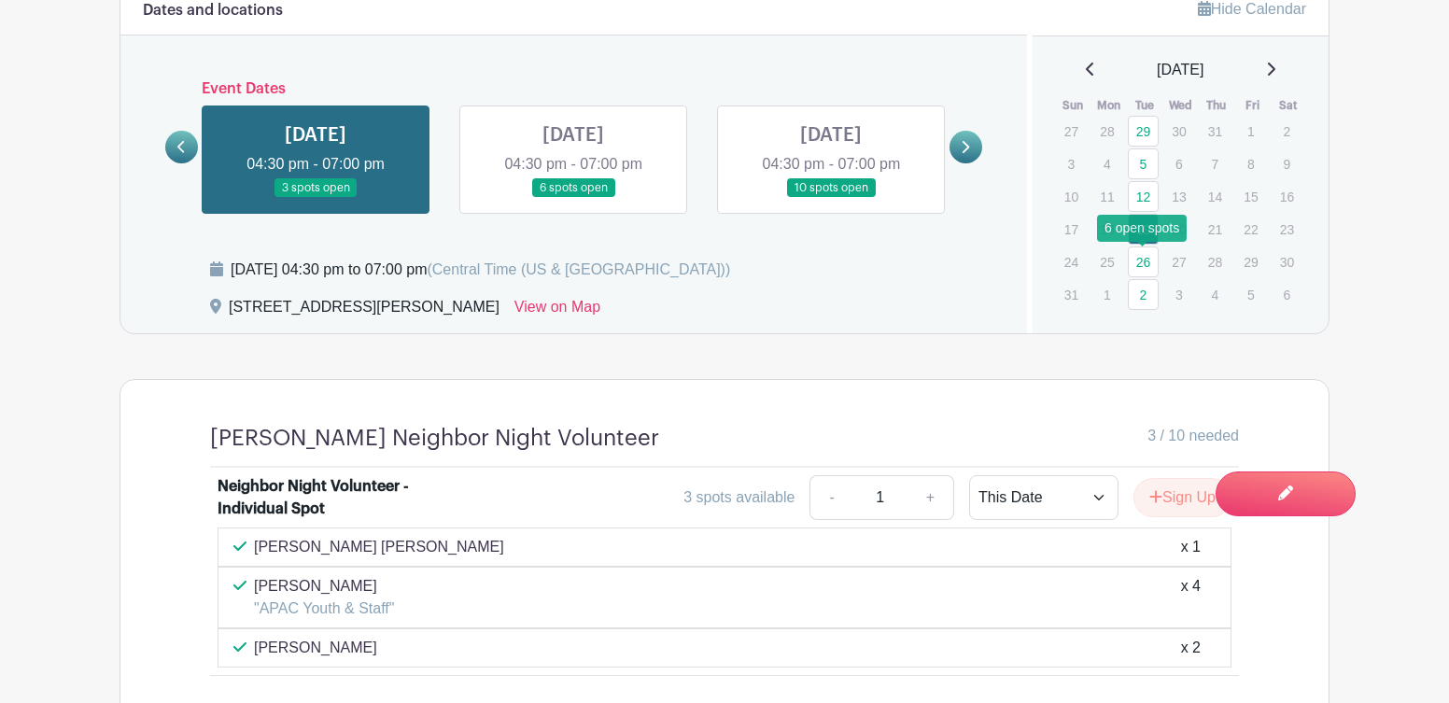
click at [1146, 260] on link "26" at bounding box center [1143, 262] width 31 height 31
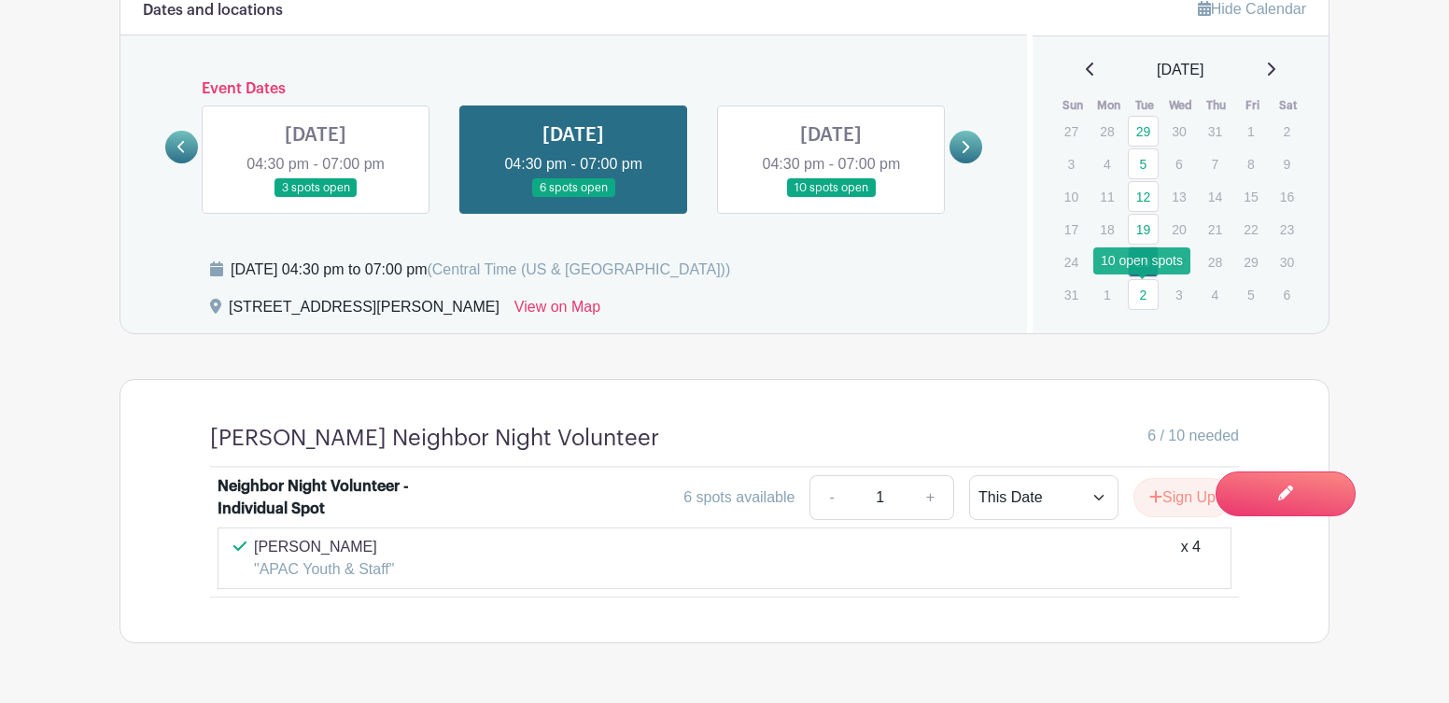
click at [1148, 295] on link "2" at bounding box center [1143, 294] width 31 height 31
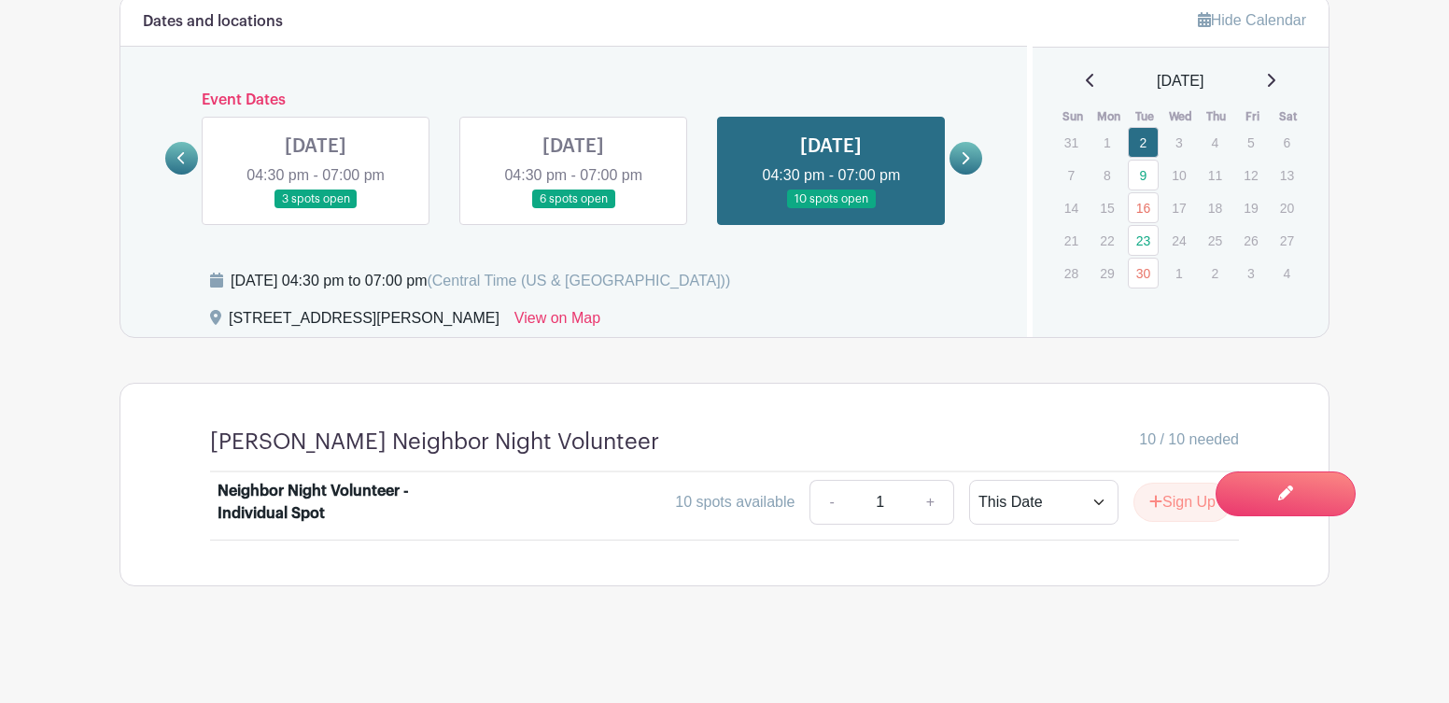
scroll to position [1091, 0]
click at [1144, 182] on link "9" at bounding box center [1143, 175] width 31 height 31
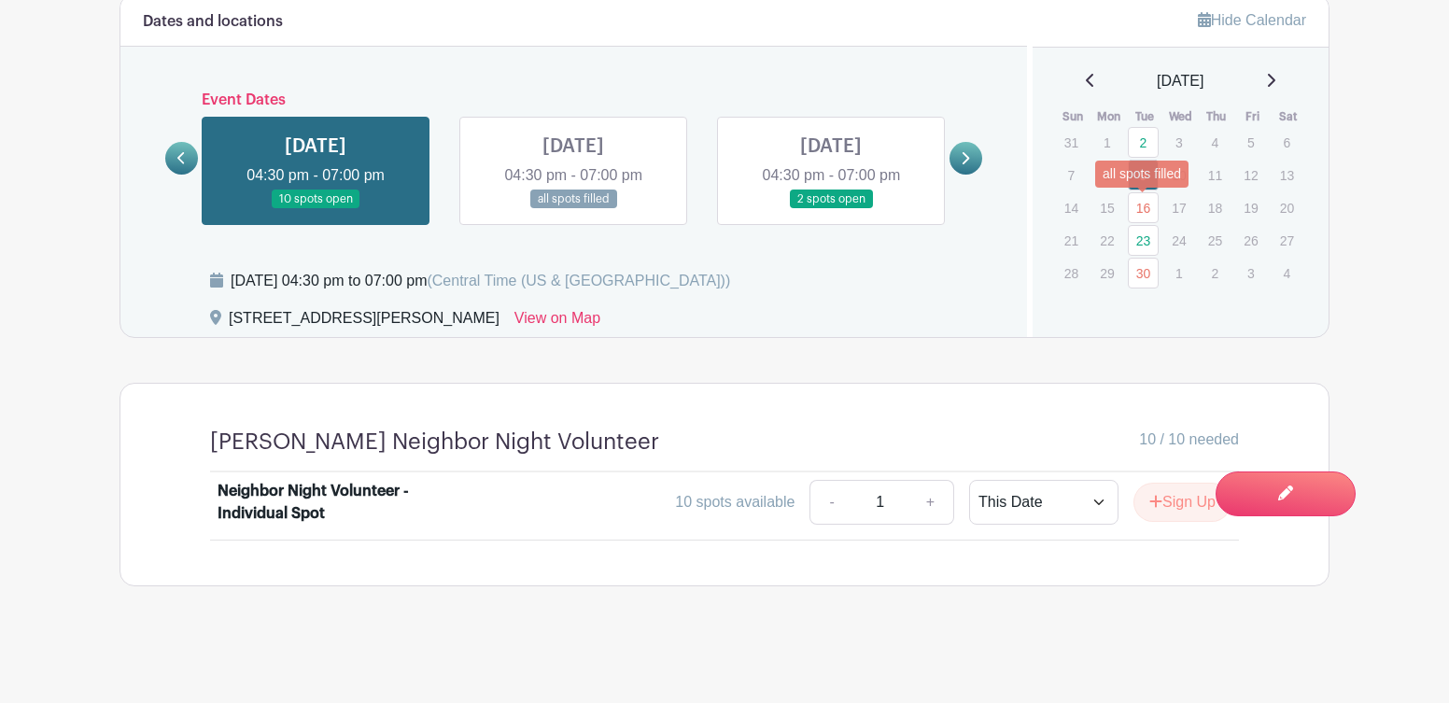
click at [1144, 209] on link "16" at bounding box center [1143, 207] width 31 height 31
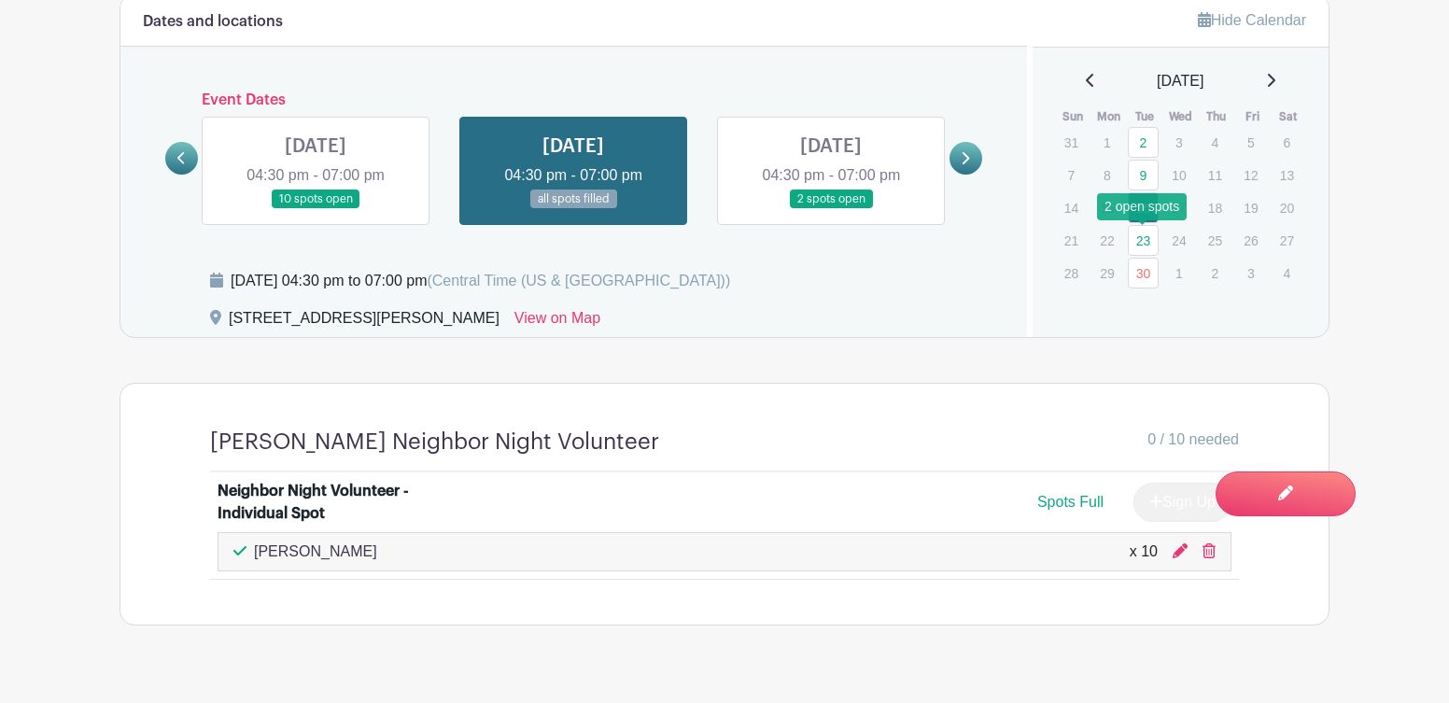
click at [1144, 243] on link "23" at bounding box center [1143, 240] width 31 height 31
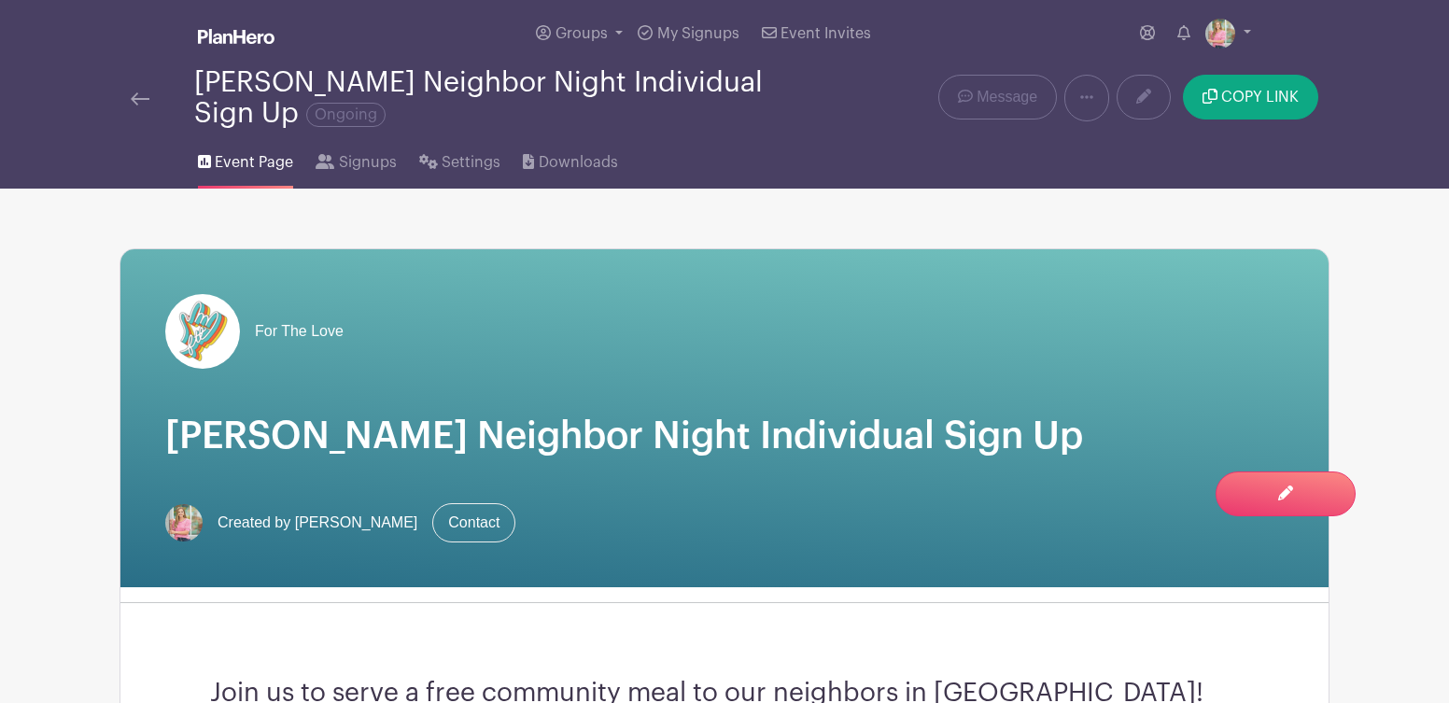
click at [137, 97] on img at bounding box center [140, 98] width 19 height 13
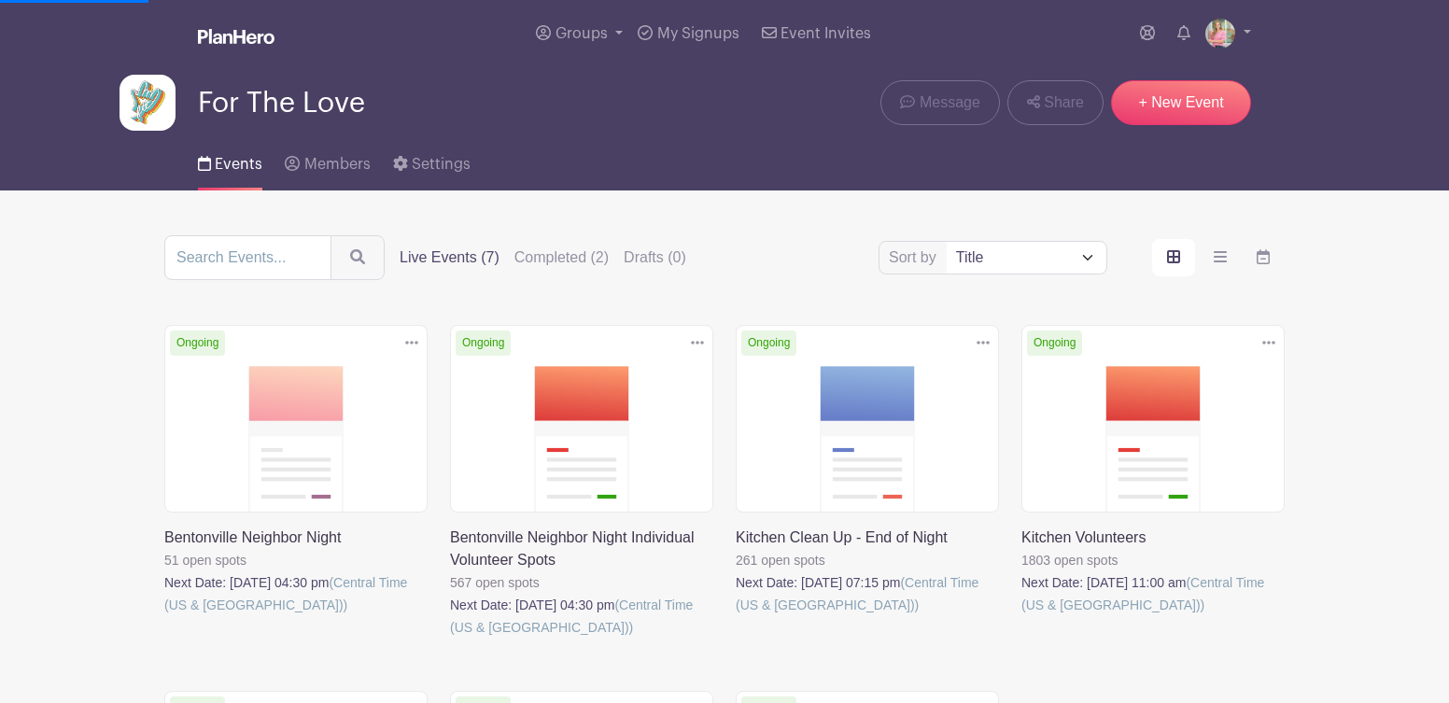
scroll to position [152, 0]
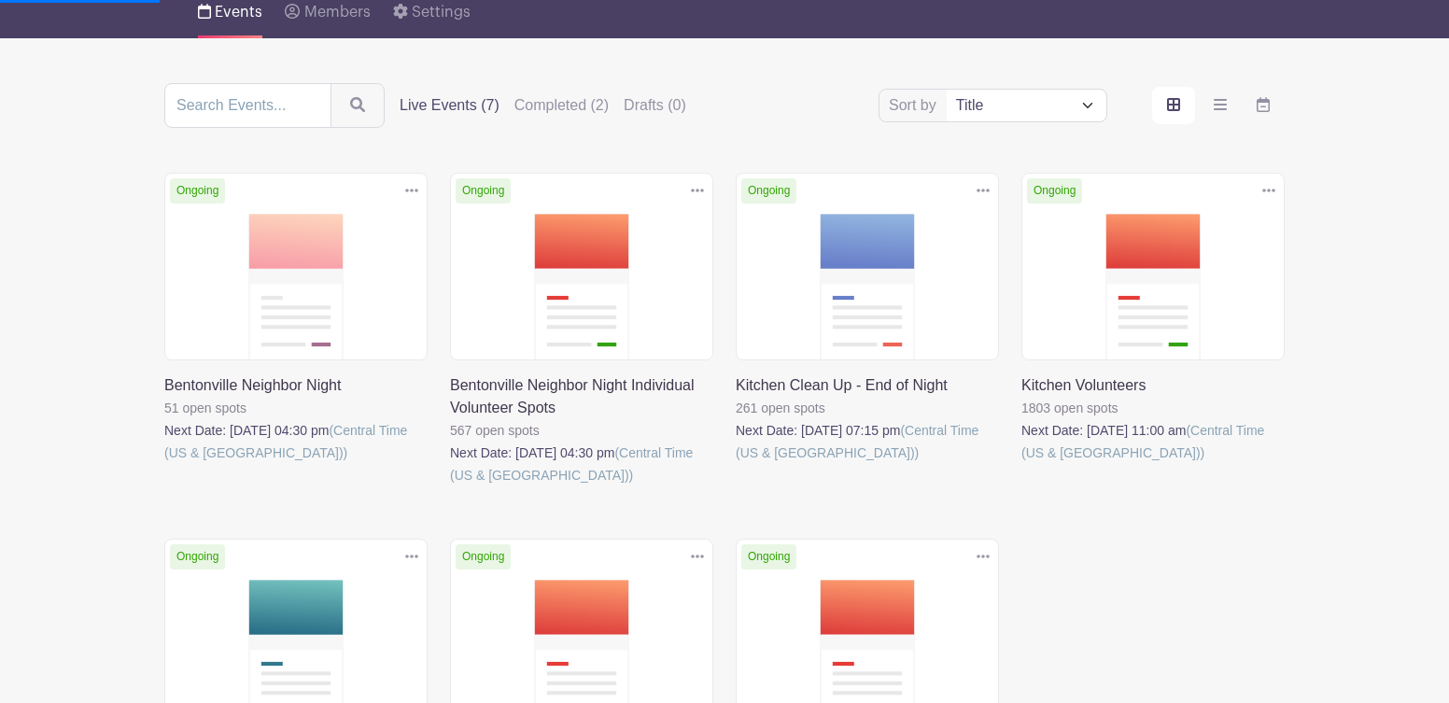
click at [164, 464] on link at bounding box center [164, 464] width 0 height 0
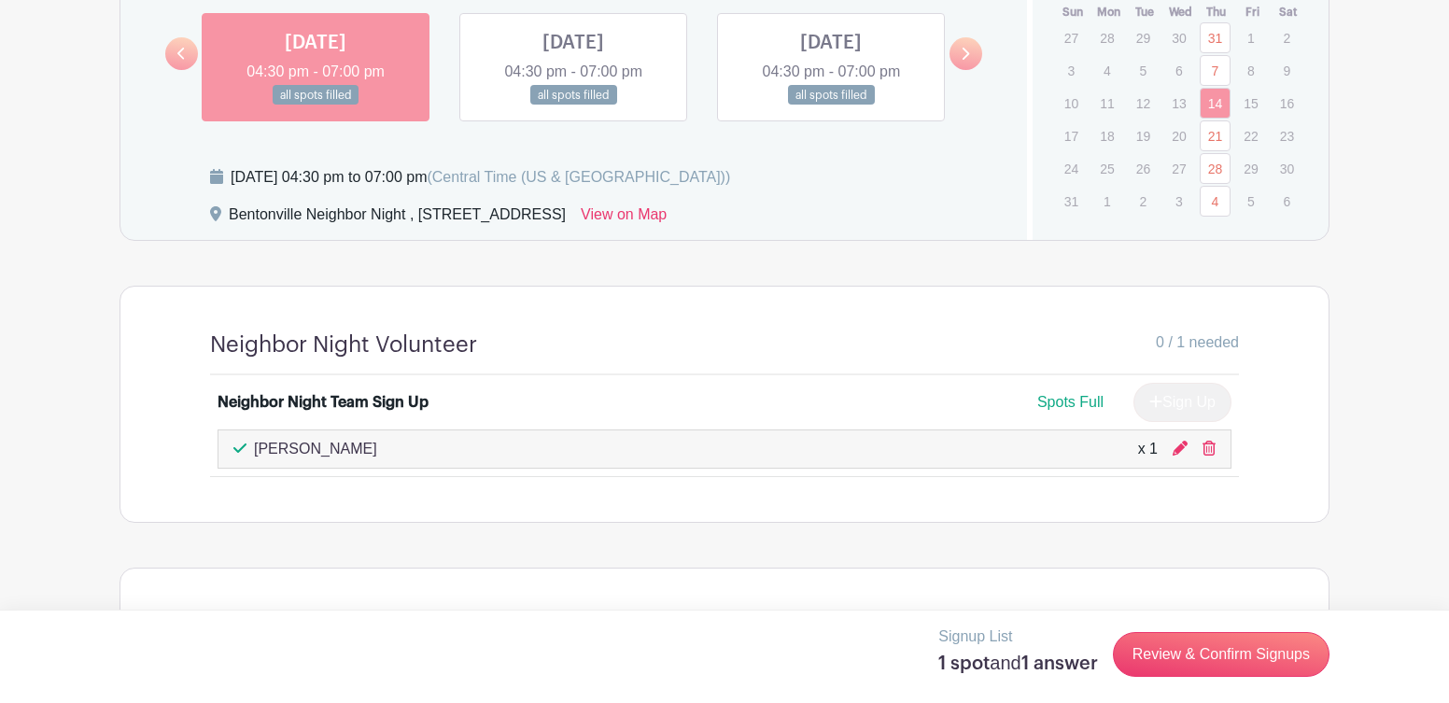
scroll to position [1275, 0]
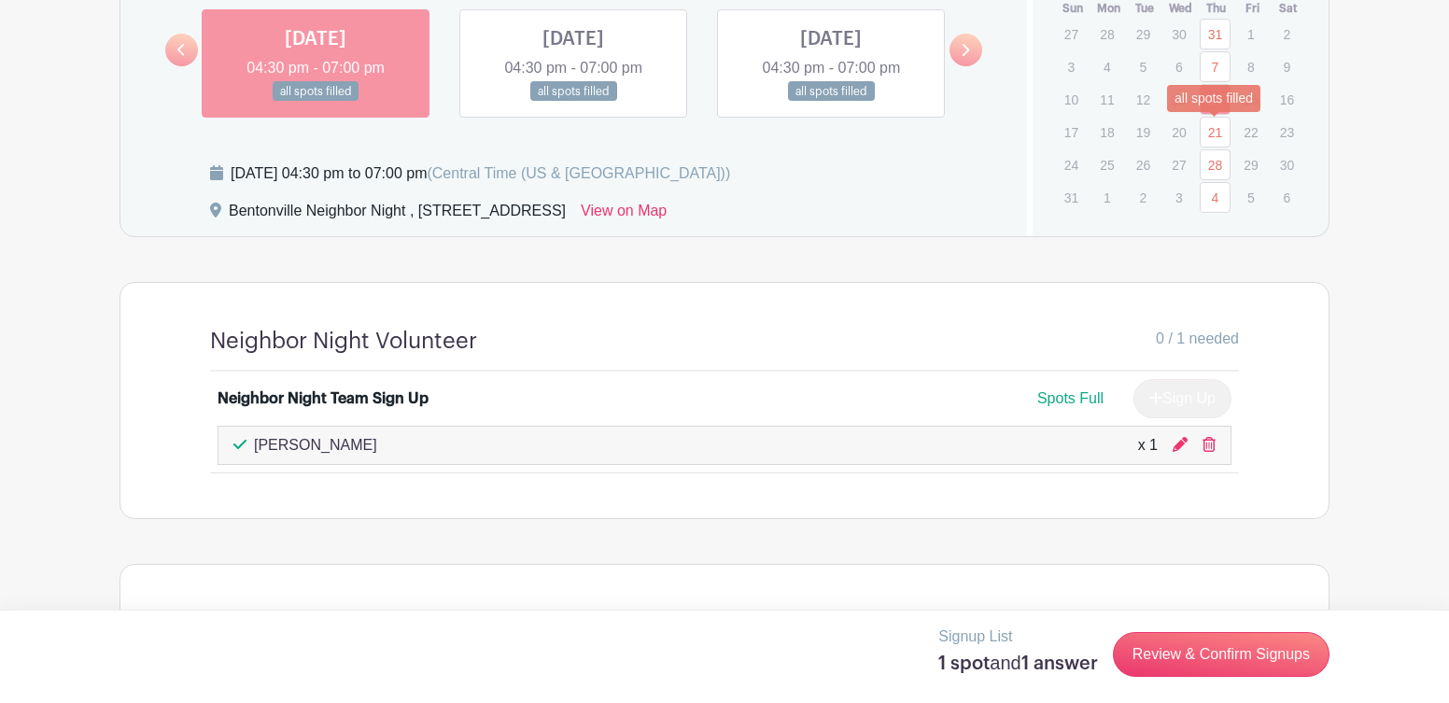
click at [1218, 131] on link "21" at bounding box center [1215, 132] width 31 height 31
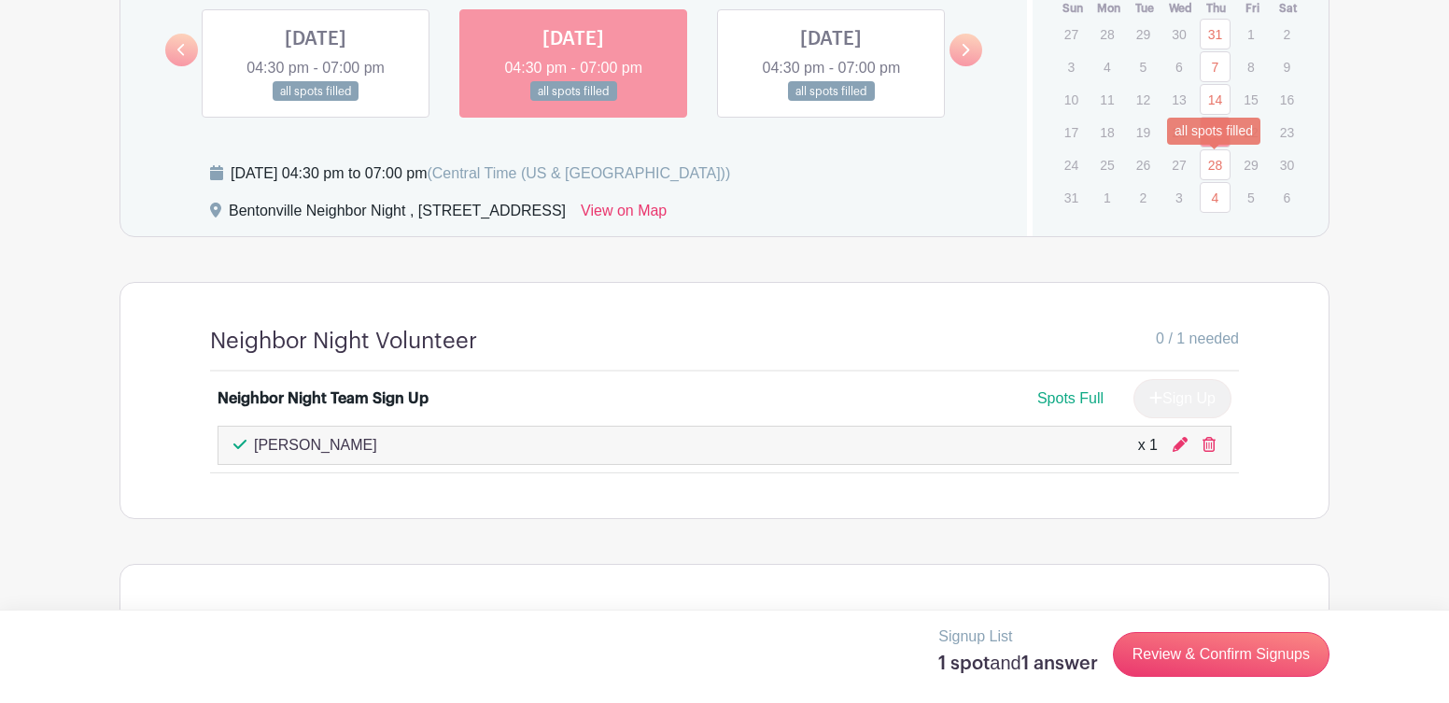
click at [1218, 168] on link "28" at bounding box center [1215, 164] width 31 height 31
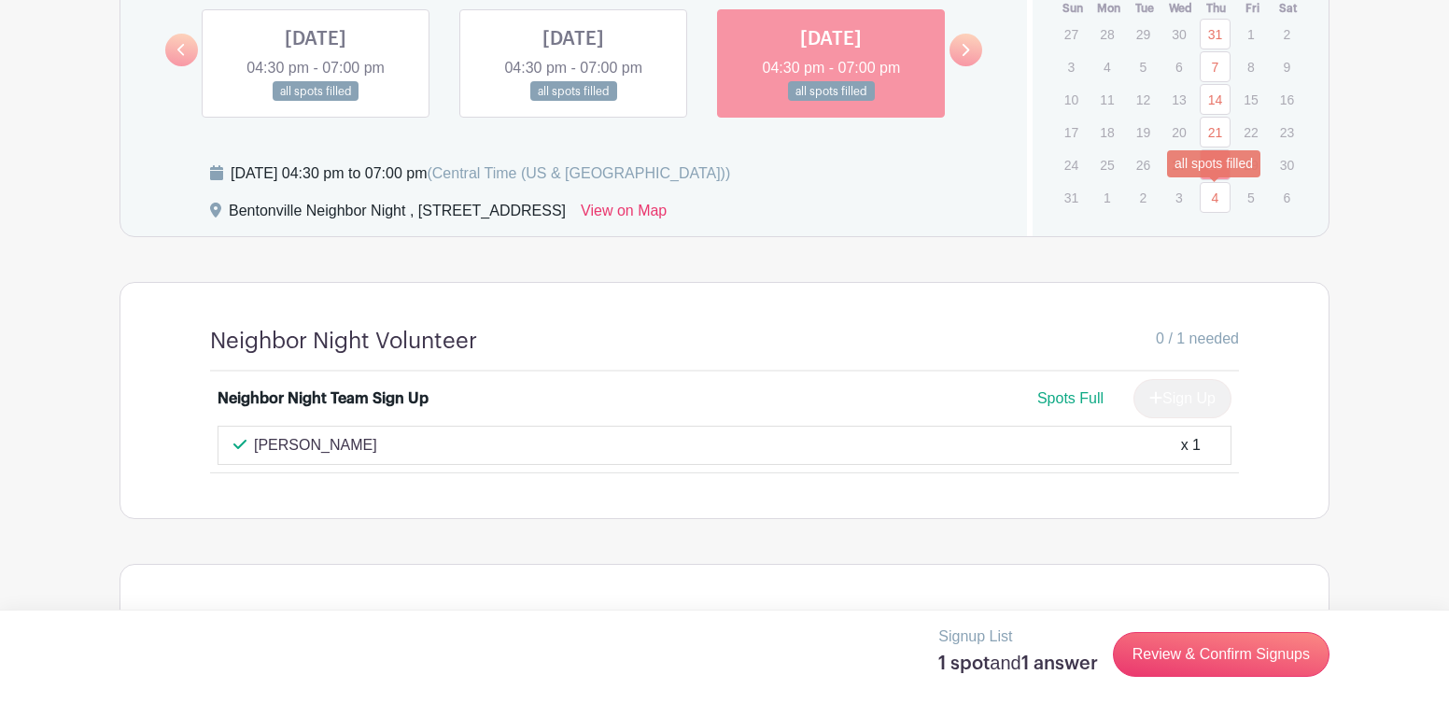
click at [1211, 190] on link "4" at bounding box center [1215, 197] width 31 height 31
click at [1212, 197] on link "4" at bounding box center [1215, 197] width 31 height 31
